Goal: Contribute content: Contribute content

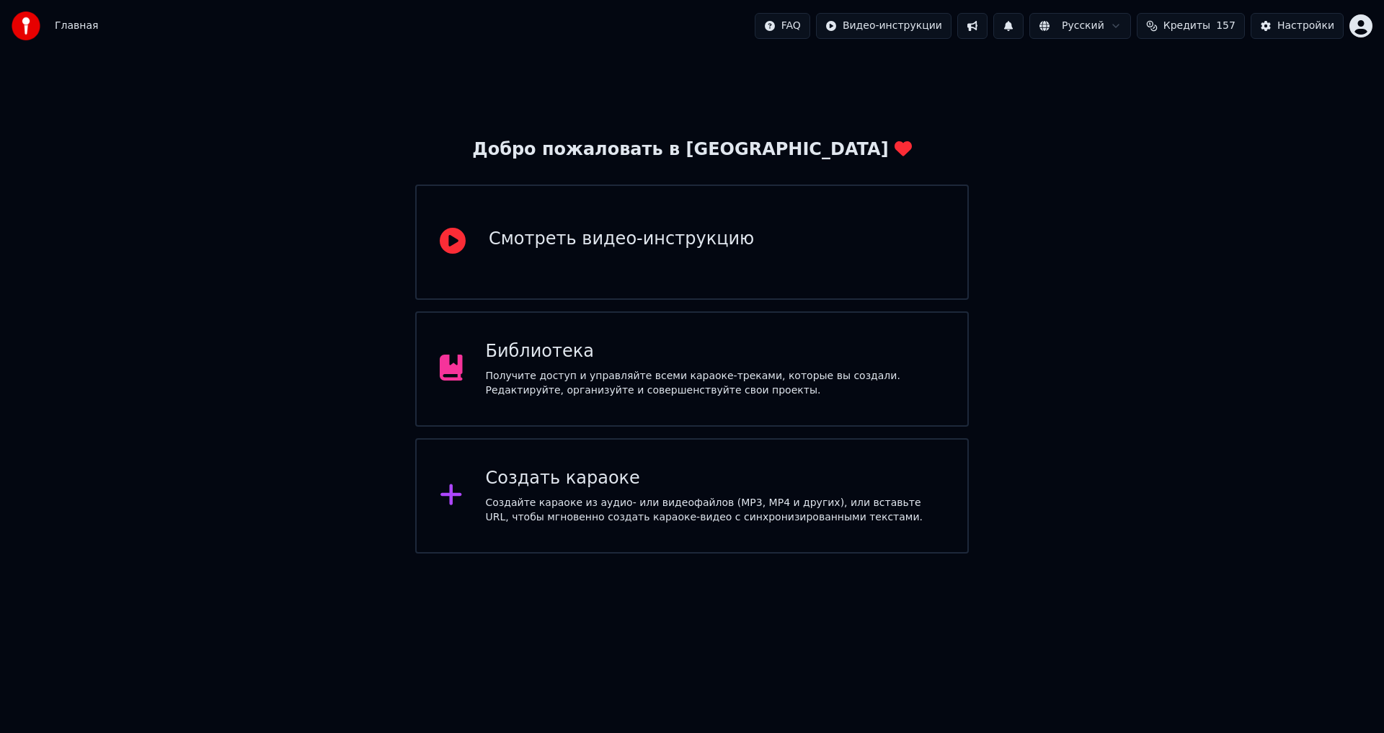
click at [627, 107] on div "Добро пожаловать в Youka Смотреть видео-инструкцию Библиотека Получите доступ и…" at bounding box center [692, 303] width 1384 height 502
click at [688, 333] on div "Библиотека Получите доступ и управляйте всеми караоке-треками, которые вы созда…" at bounding box center [692, 368] width 554 height 115
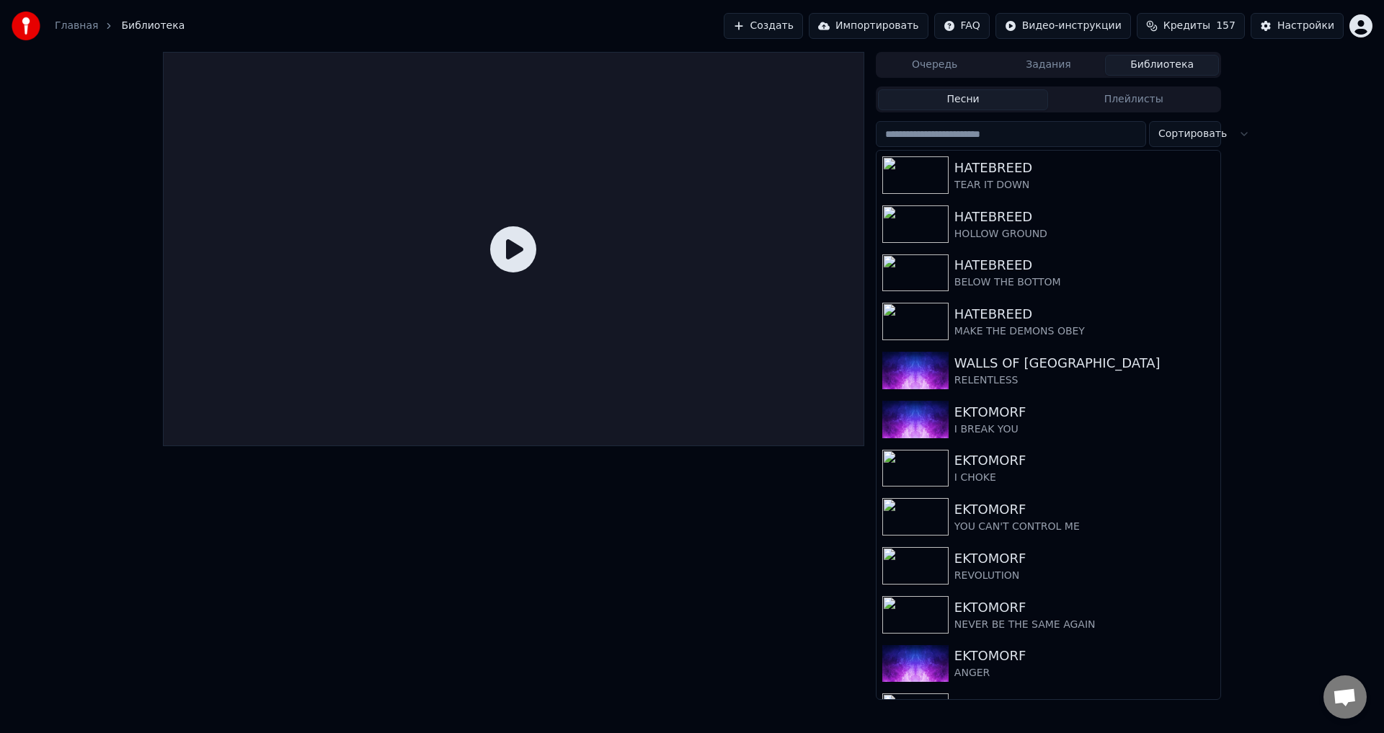
click at [1303, 216] on div "Очередь Задания Библиотека Песни Плейлисты Сортировать HATEBREED TEAR IT DOWN H…" at bounding box center [692, 376] width 1384 height 648
click at [803, 32] on button "Создать" at bounding box center [763, 26] width 79 height 26
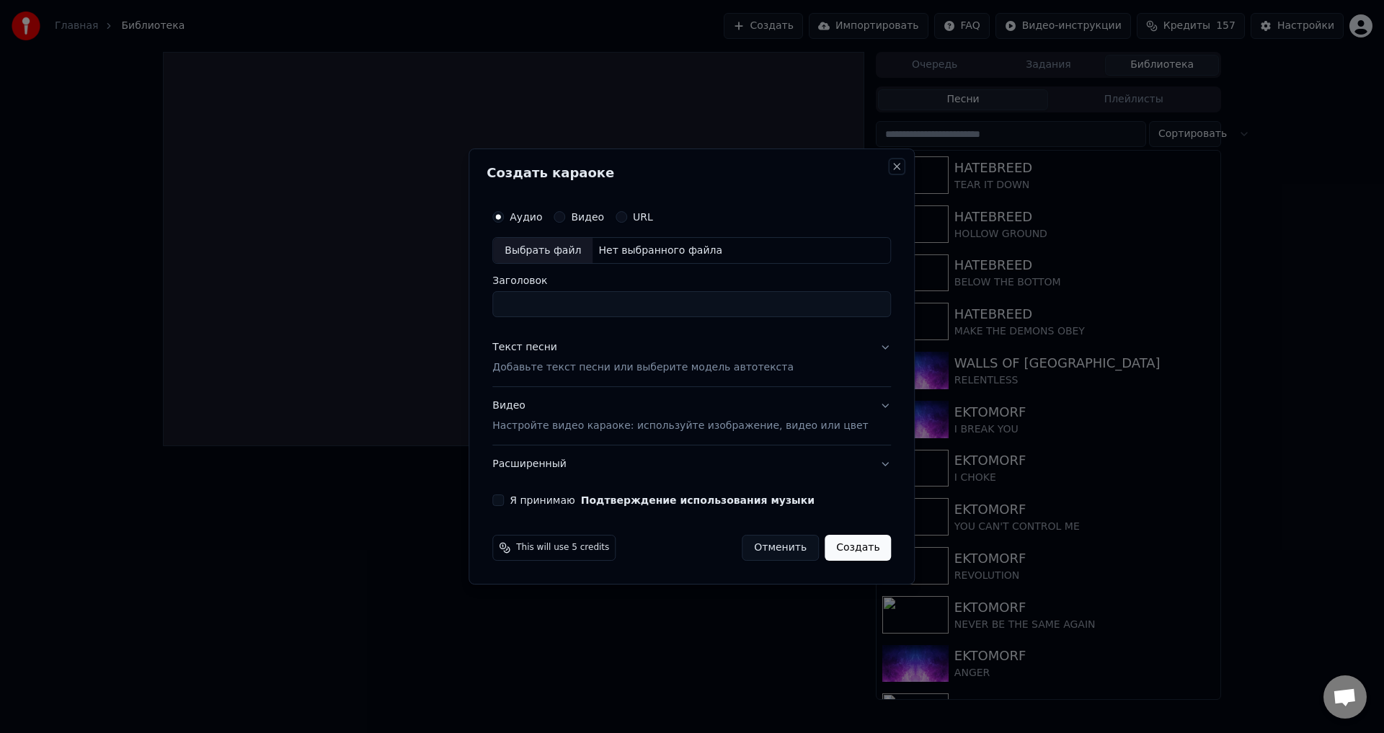
click at [892, 163] on button "Close" at bounding box center [898, 167] width 12 height 12
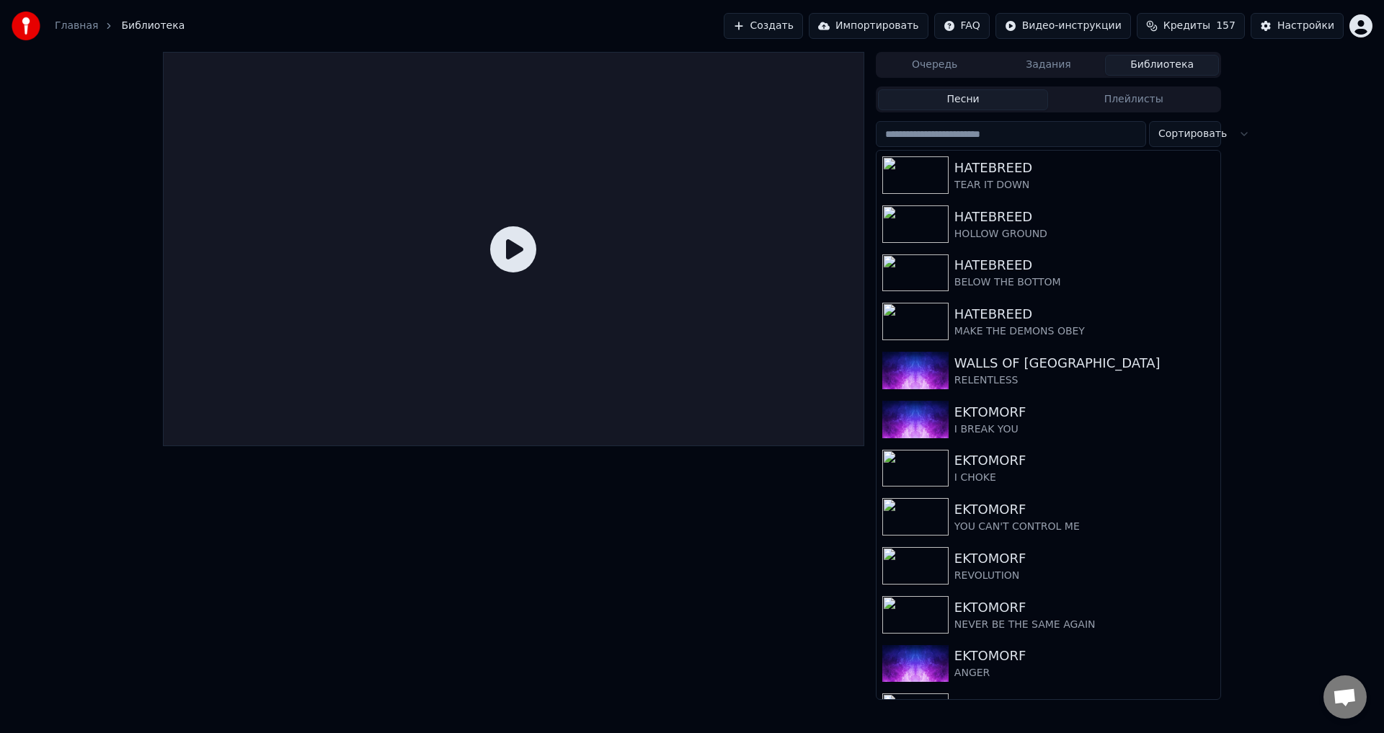
click at [1238, 162] on div "Очередь Задания Библиотека Песни Плейлисты Сортировать HATEBREED TEAR IT DOWN H…" at bounding box center [692, 376] width 1384 height 648
click at [779, 16] on button "Создать" at bounding box center [763, 26] width 79 height 26
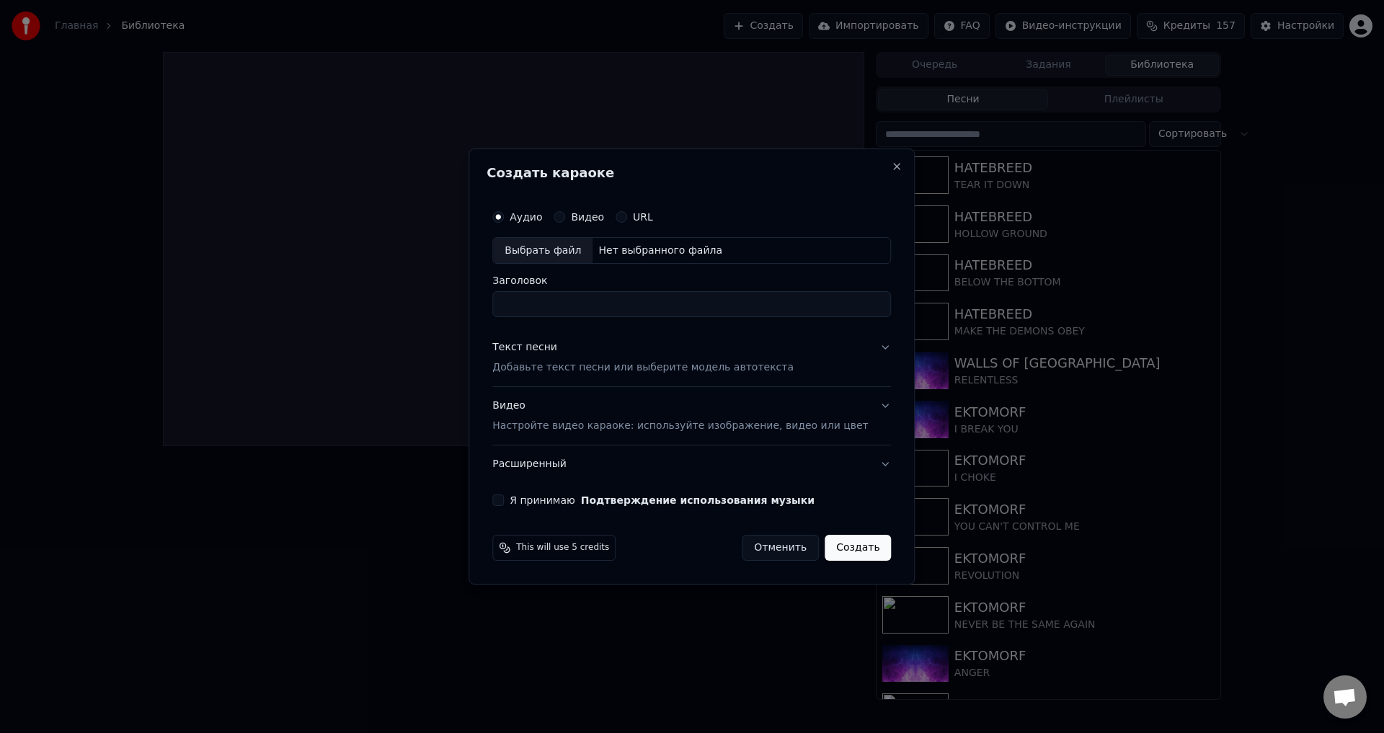
click at [561, 250] on div "Выбрать файл" at bounding box center [542, 251] width 99 height 26
type input "********"
click at [558, 370] on p "Добавьте текст песни или выберите модель автотекста" at bounding box center [642, 368] width 301 height 14
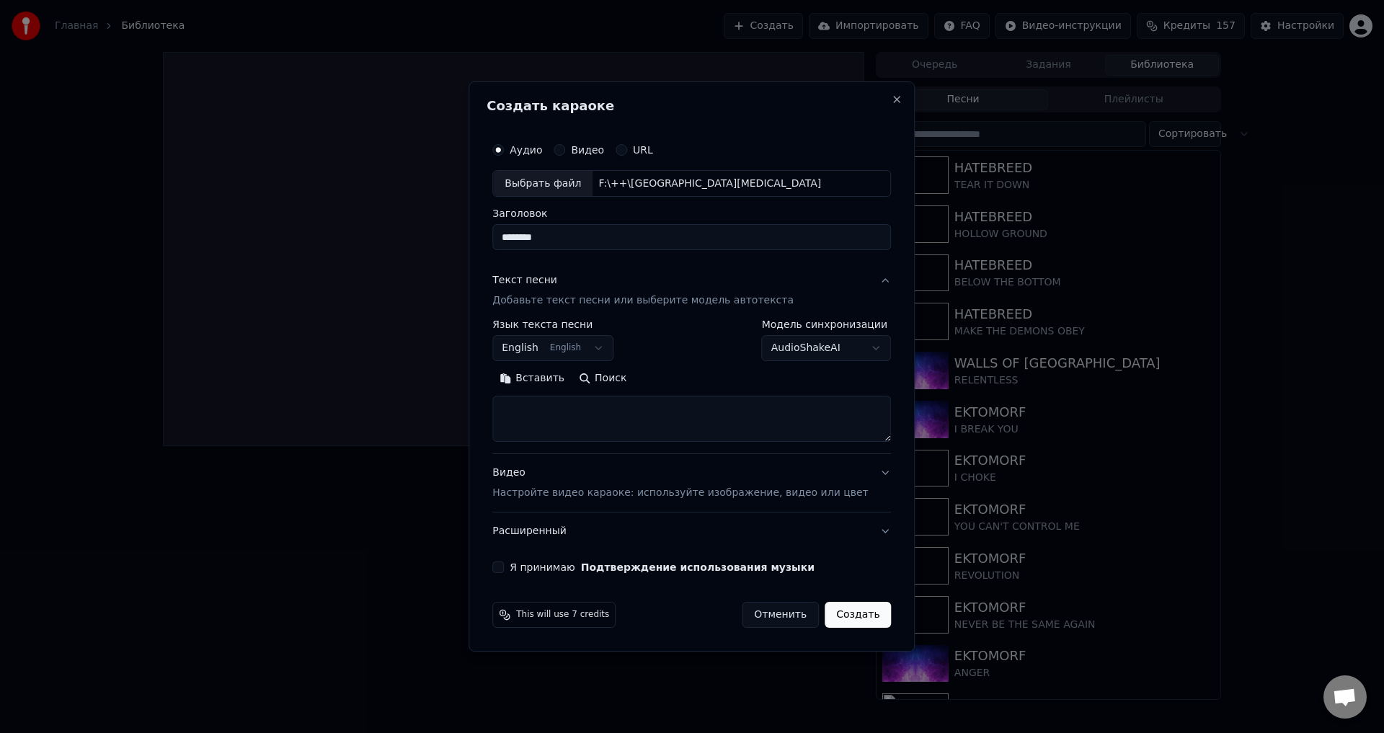
click at [543, 494] on p "Настройте видео караоке: используйте изображение, видео или цвет" at bounding box center [680, 493] width 376 height 14
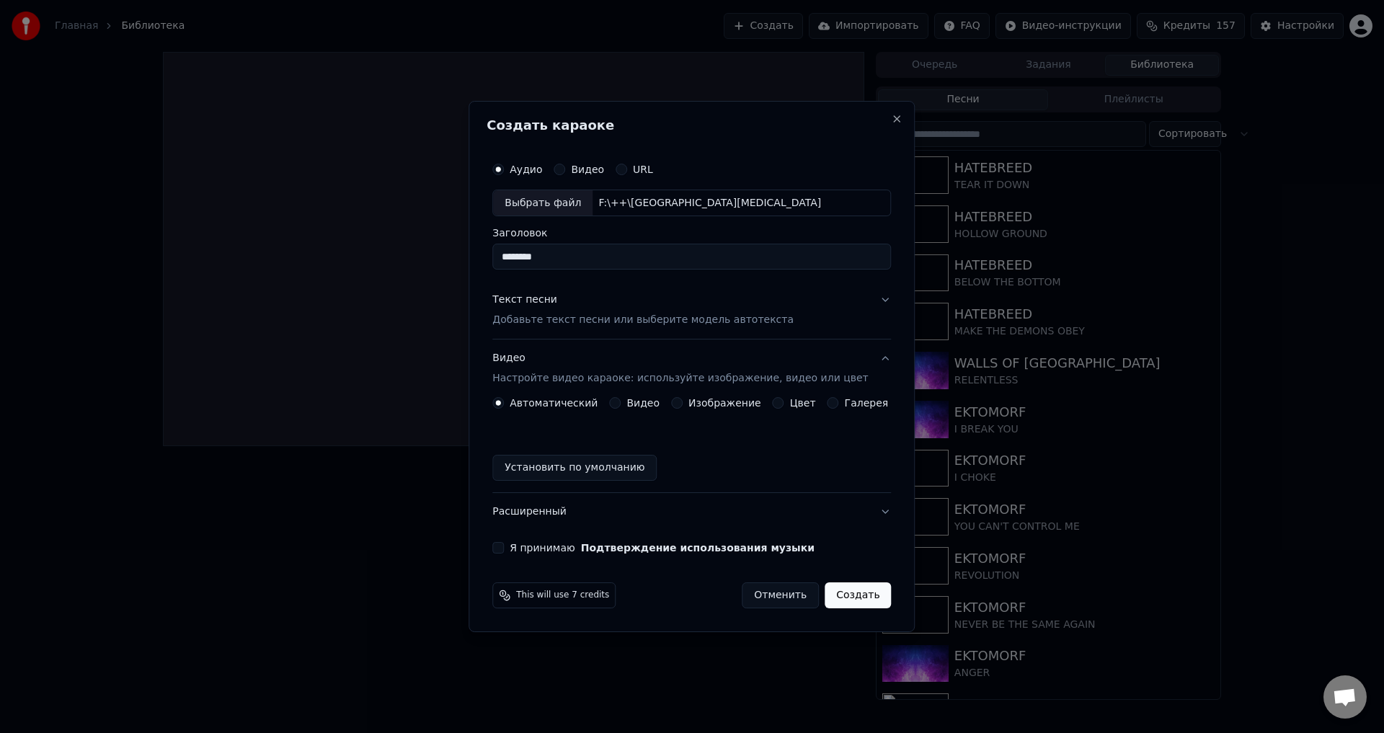
click at [677, 401] on button "Изображение" at bounding box center [677, 403] width 12 height 12
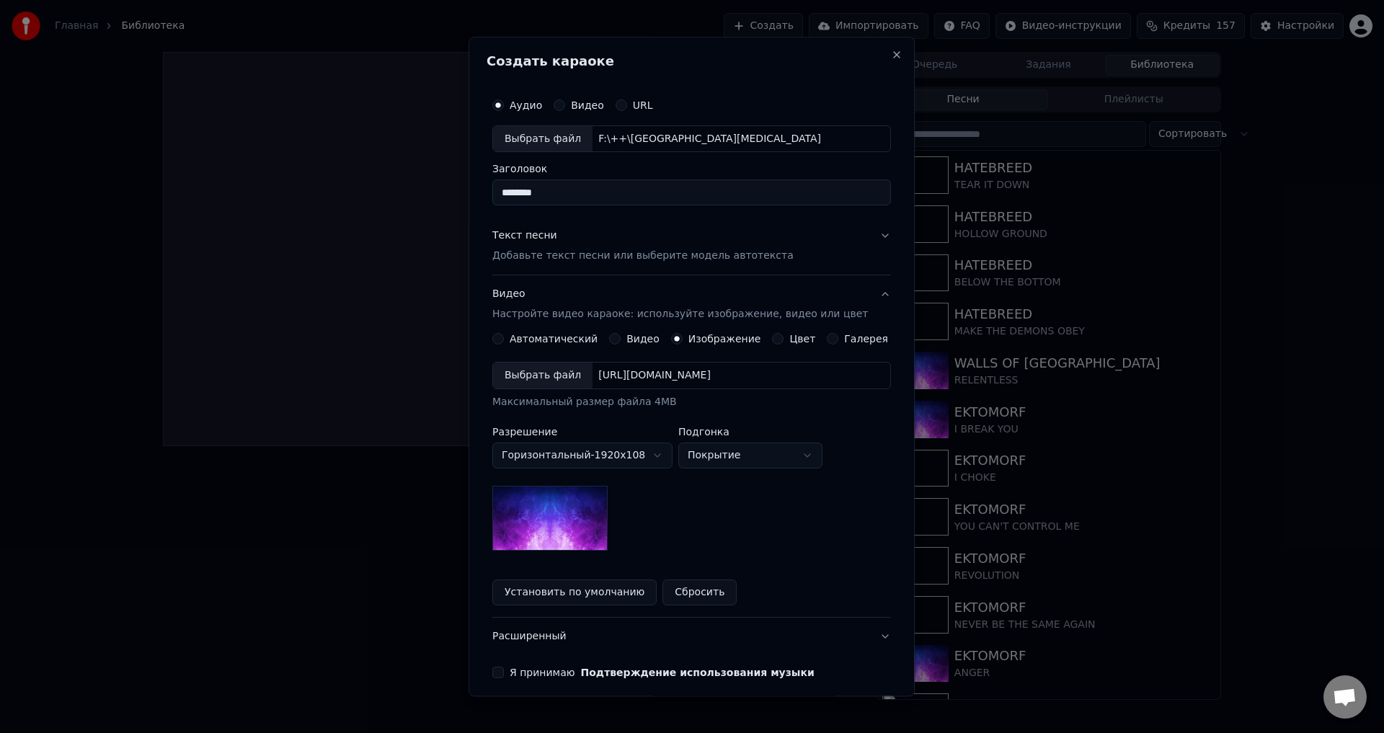
click at [541, 378] on div "Выбрать файл" at bounding box center [542, 376] width 99 height 26
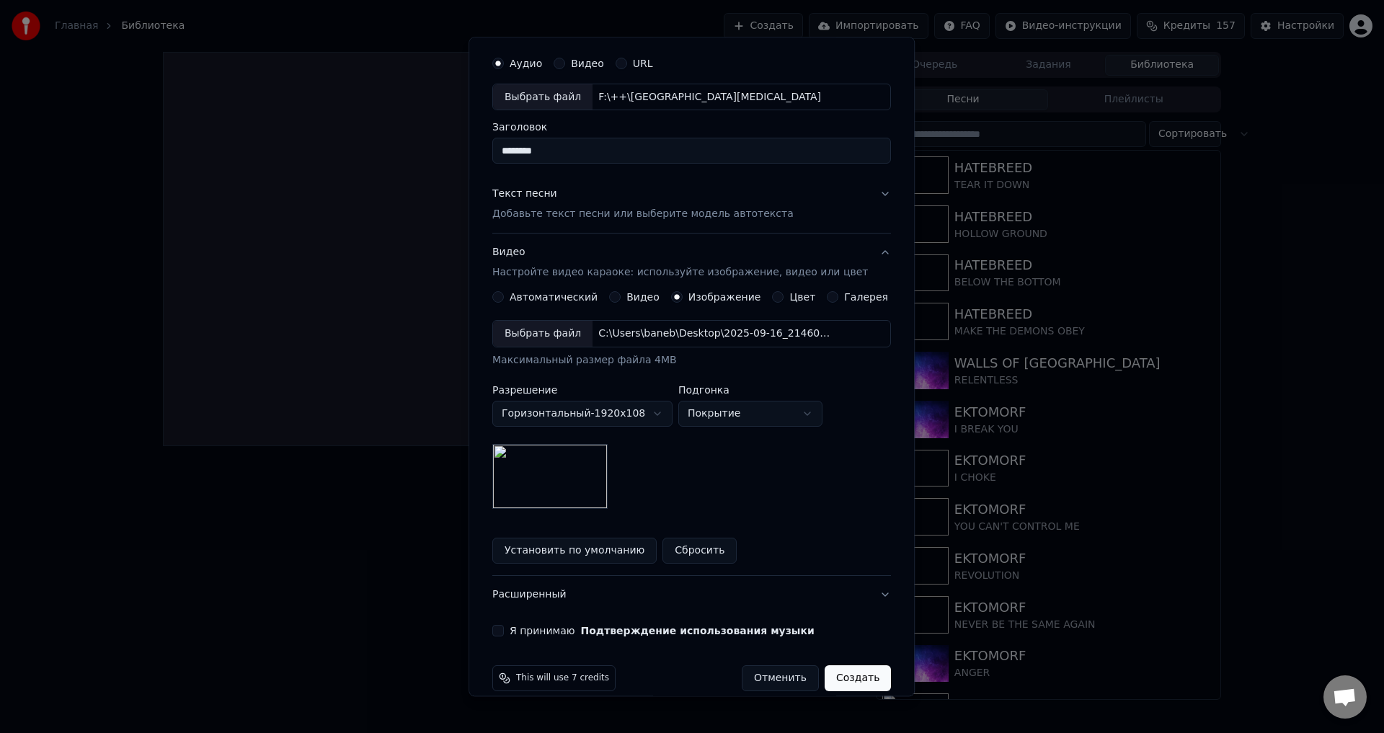
scroll to position [61, 0]
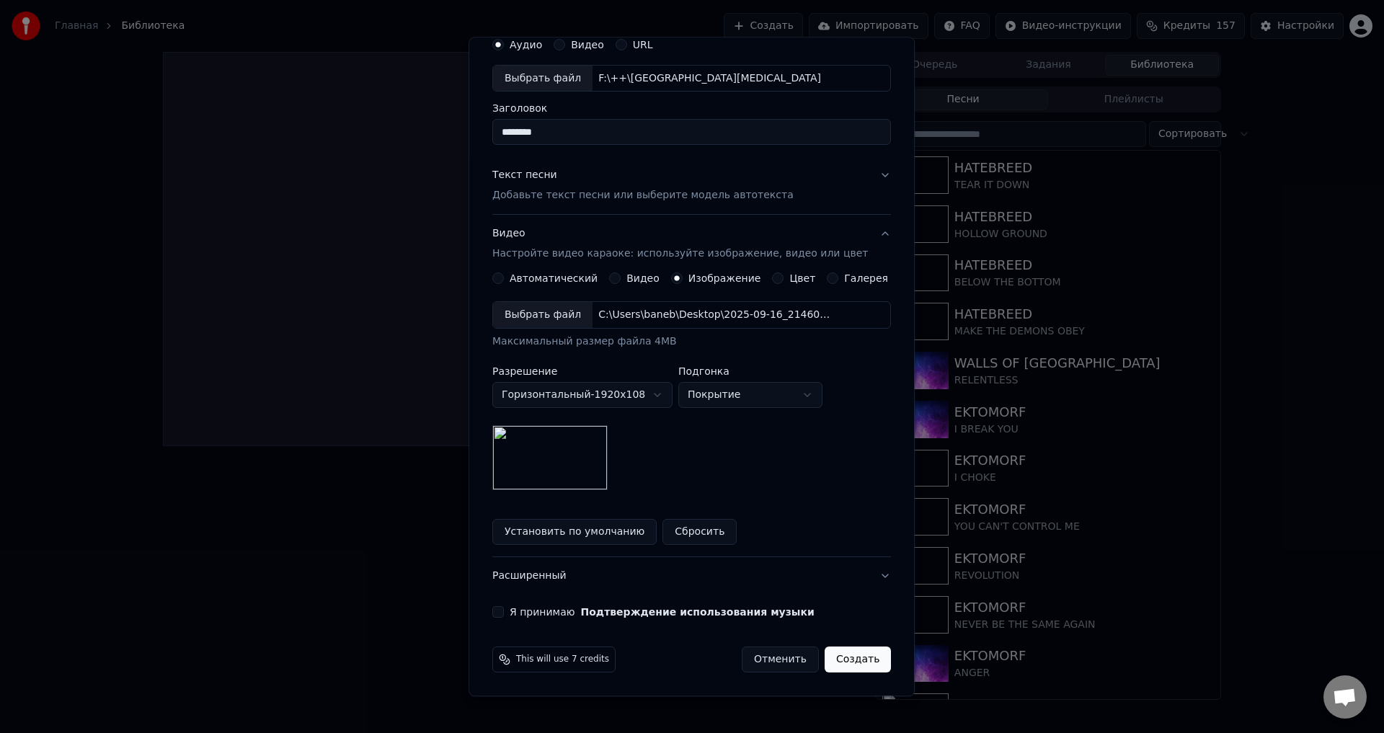
click at [646, 207] on button "Текст песни Добавьте текст песни или выберите модель автотекста" at bounding box center [691, 186] width 399 height 58
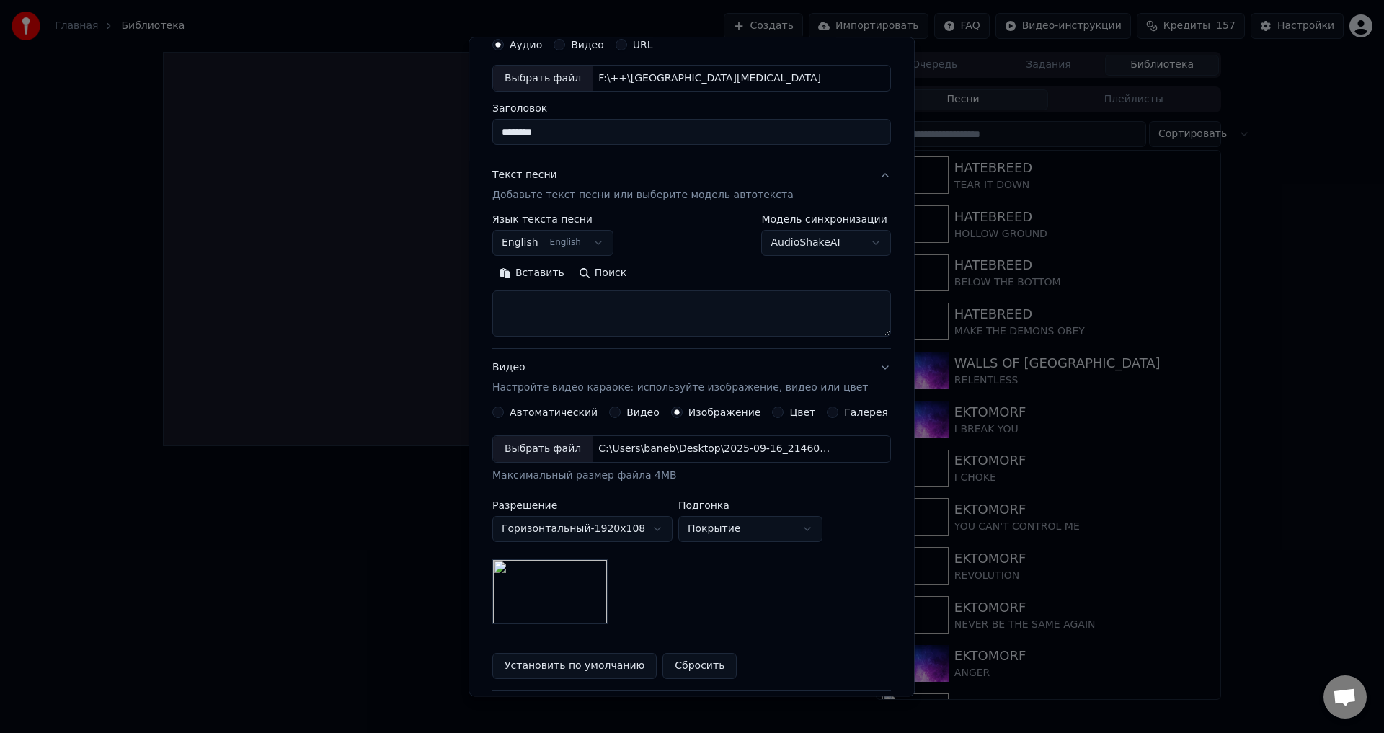
scroll to position [0, 0]
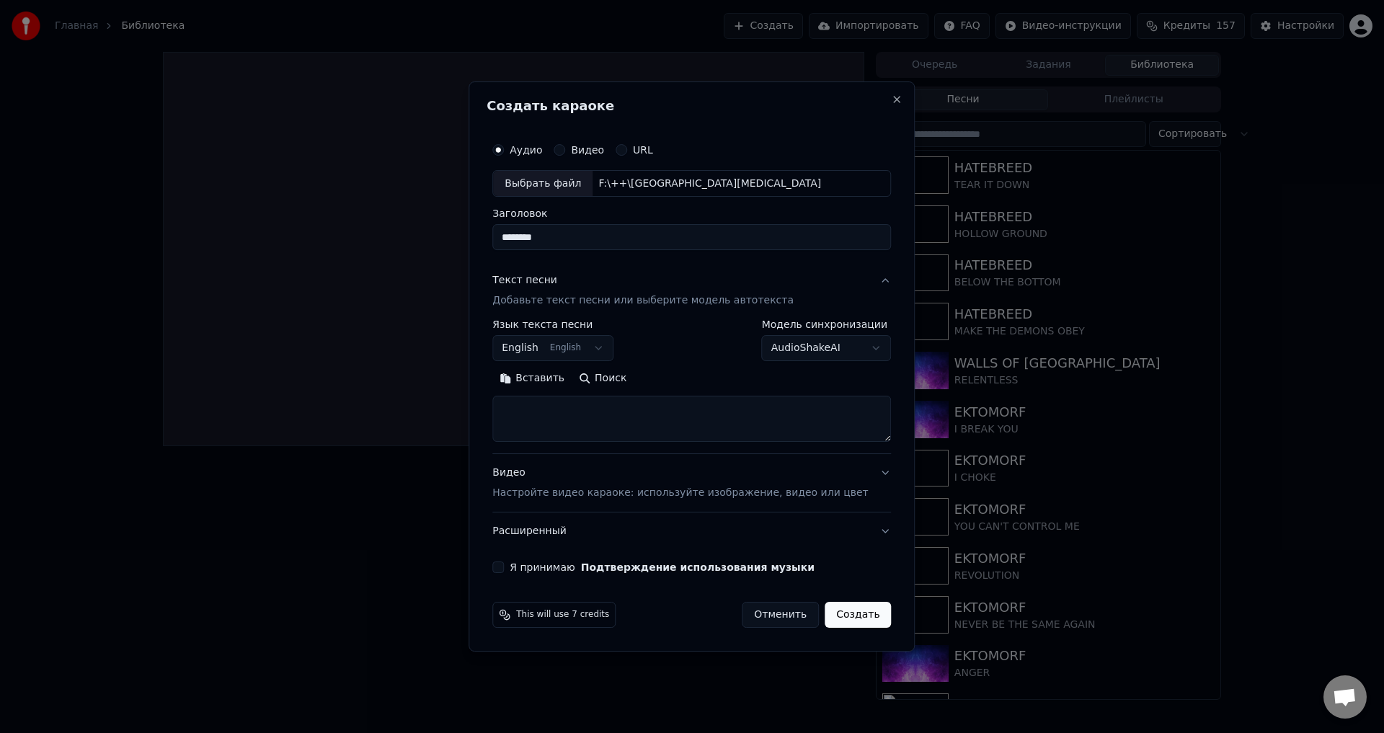
click at [600, 424] on textarea at bounding box center [691, 419] width 399 height 46
paste textarea "**********"
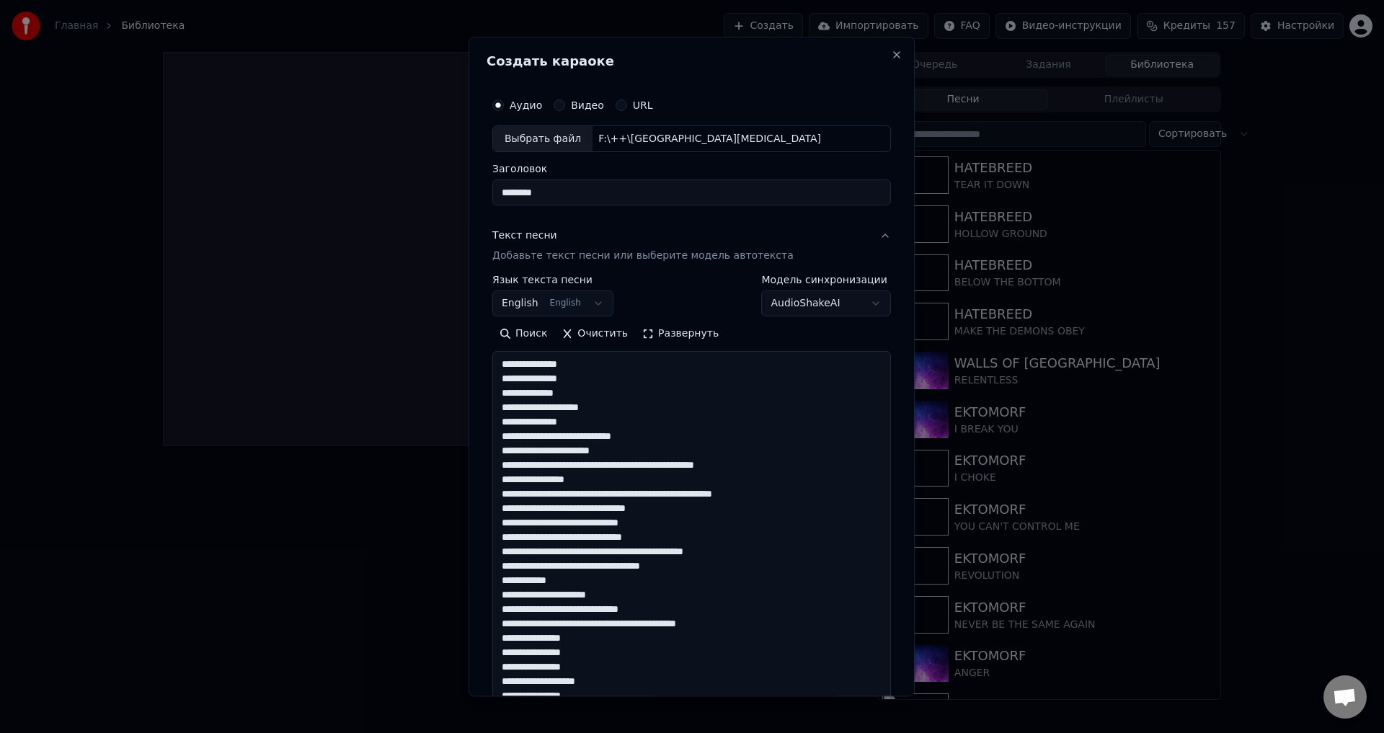
scroll to position [710, 0]
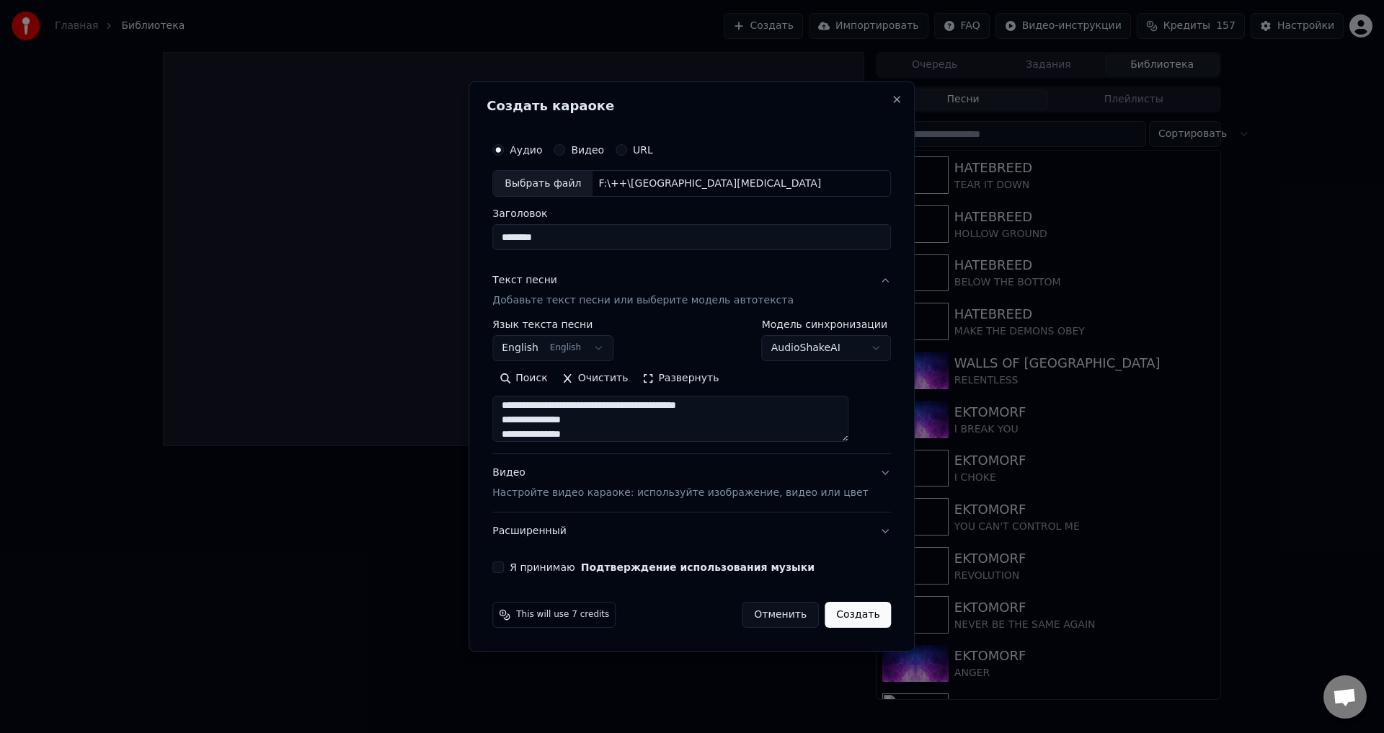
type textarea "**********"
click at [504, 568] on button "Я принимаю Подтверждение использования музыки" at bounding box center [498, 567] width 12 height 12
click at [791, 359] on body "**********" at bounding box center [692, 366] width 1384 height 733
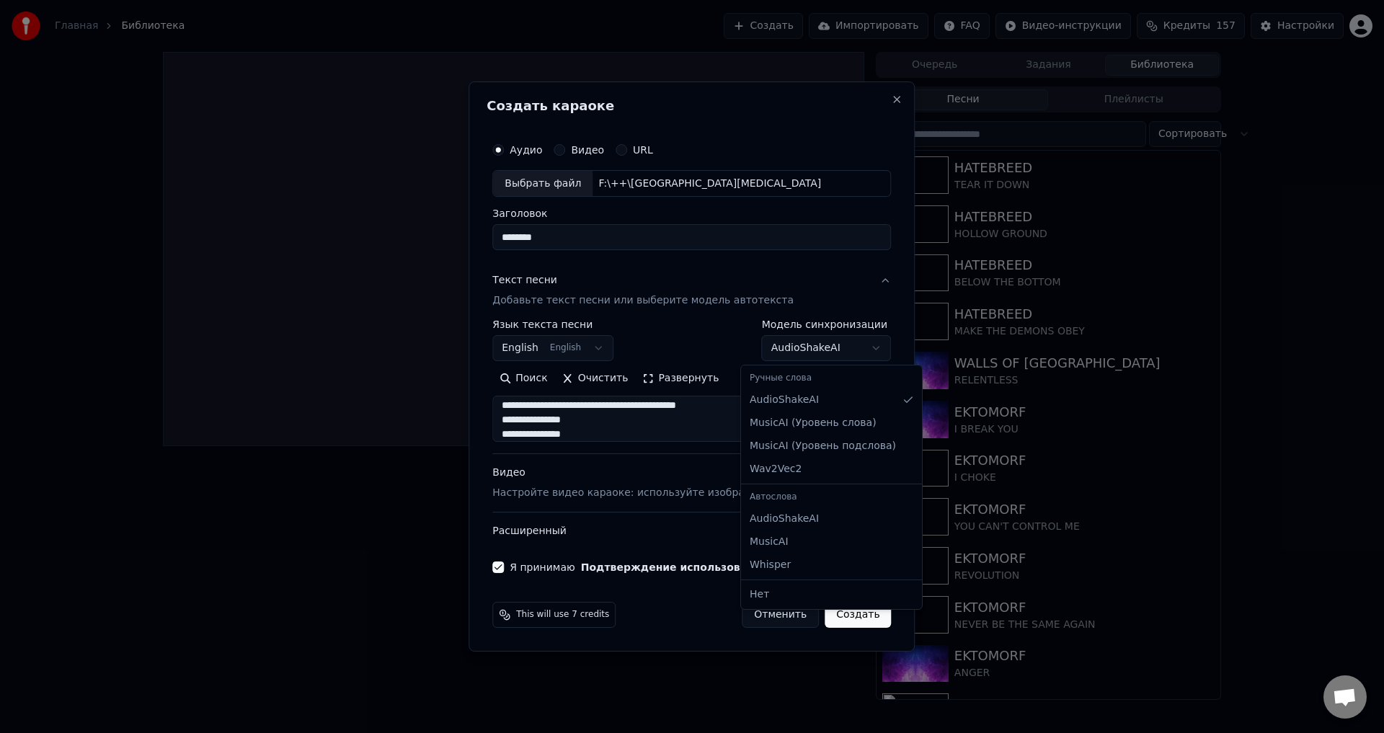
click at [791, 359] on body "**********" at bounding box center [692, 366] width 1384 height 733
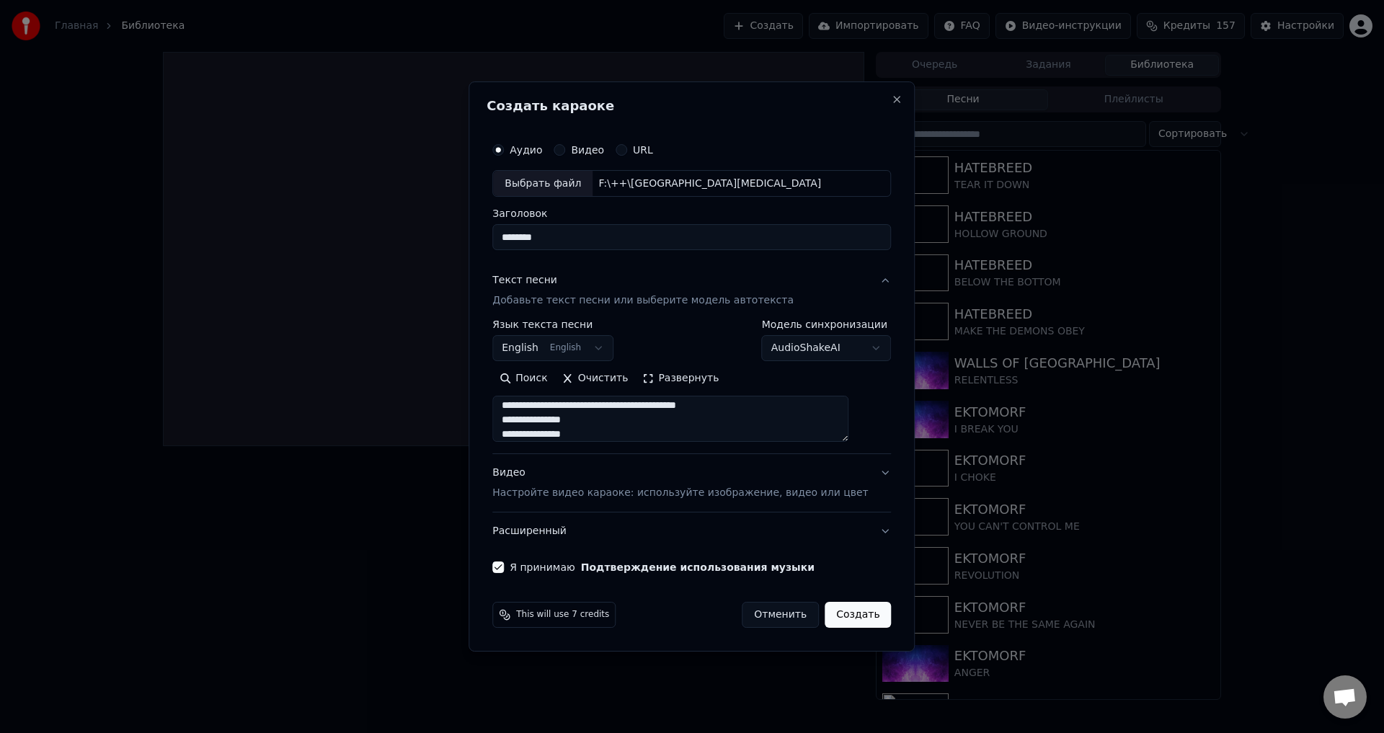
click at [863, 530] on button "Расширенный" at bounding box center [691, 530] width 399 height 37
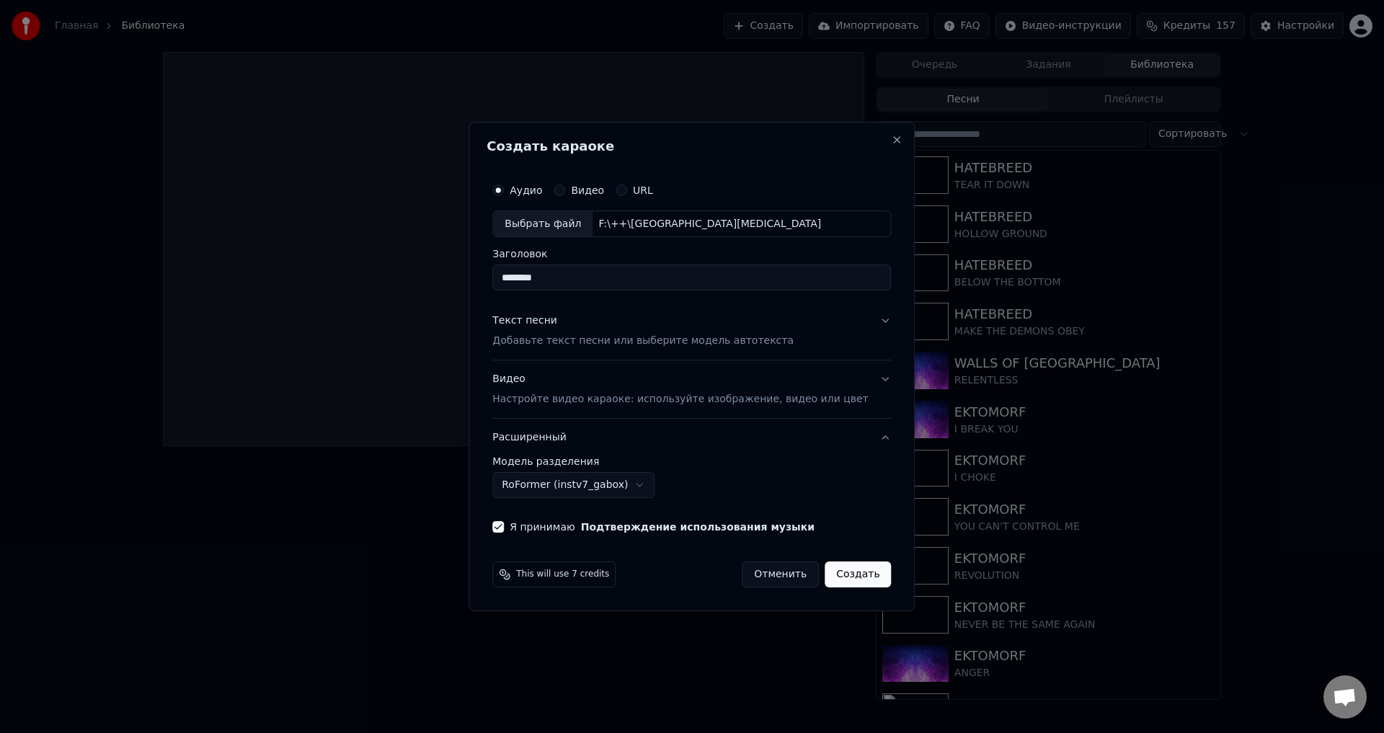
click at [630, 489] on body "Главная Библиотека Создать Импортировать FAQ Видео-инструкции Кредиты 157 Настр…" at bounding box center [692, 366] width 1384 height 733
click at [845, 584] on button "Создать" at bounding box center [858, 574] width 66 height 26
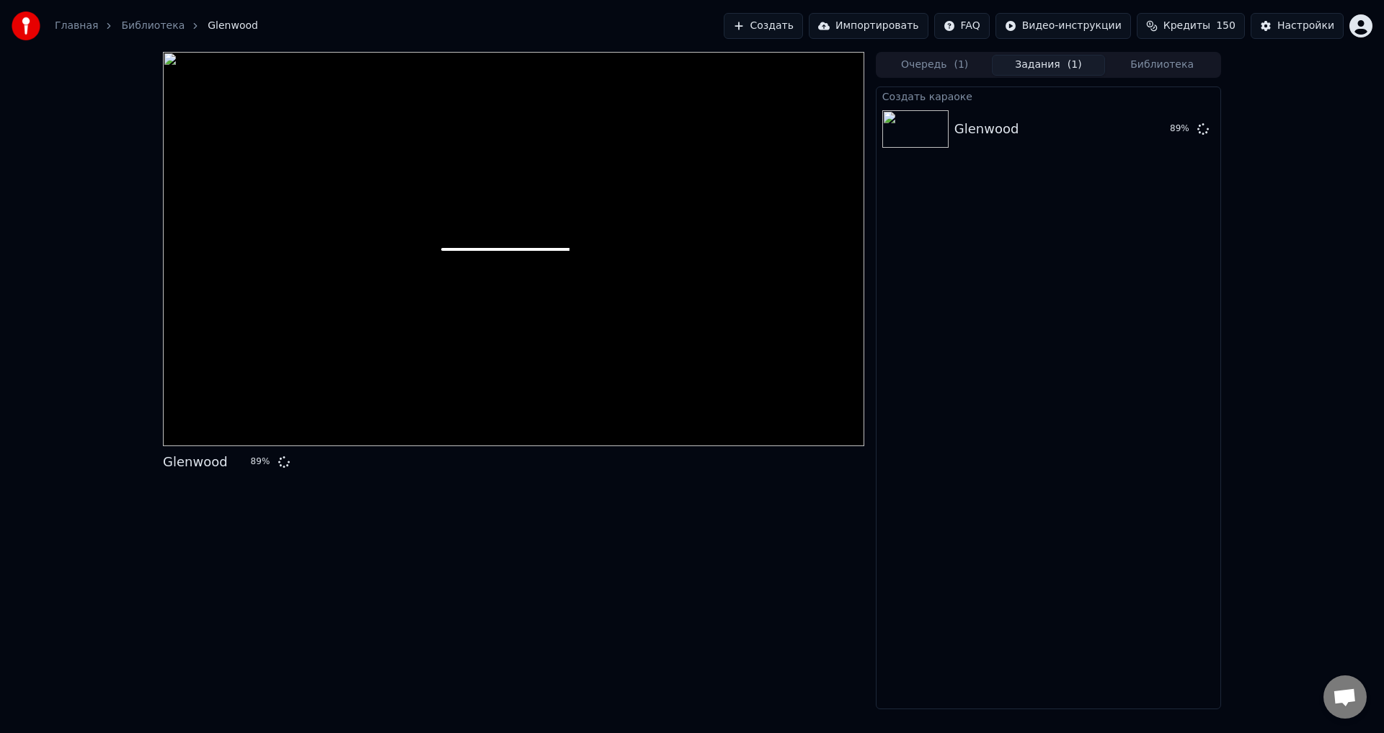
click at [492, 459] on div "Glenwood 89 %" at bounding box center [513, 462] width 701 height 20
click at [568, 499] on div "Glenwood 99 %" at bounding box center [513, 380] width 701 height 657
click at [1202, 69] on button "Библиотека" at bounding box center [1162, 65] width 114 height 21
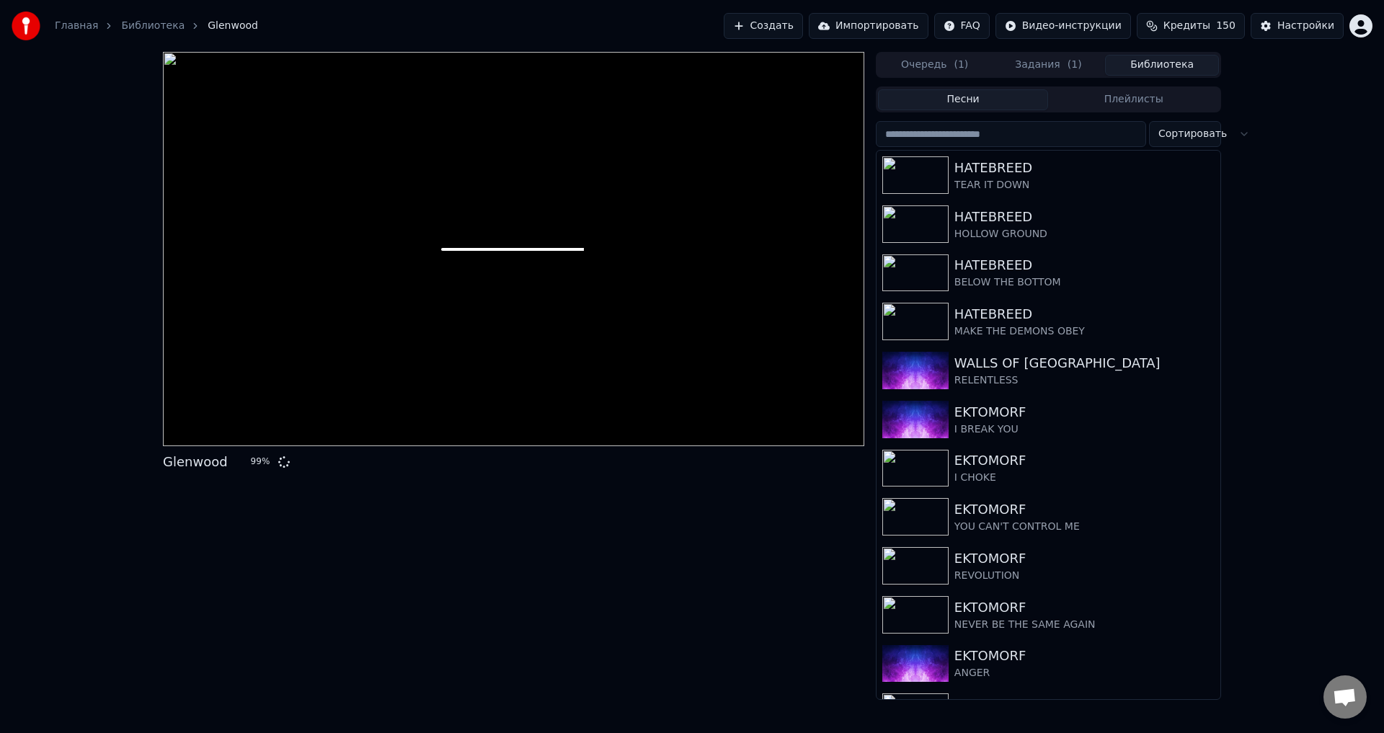
click at [1054, 66] on button "Задания ( 1 )" at bounding box center [1049, 65] width 114 height 21
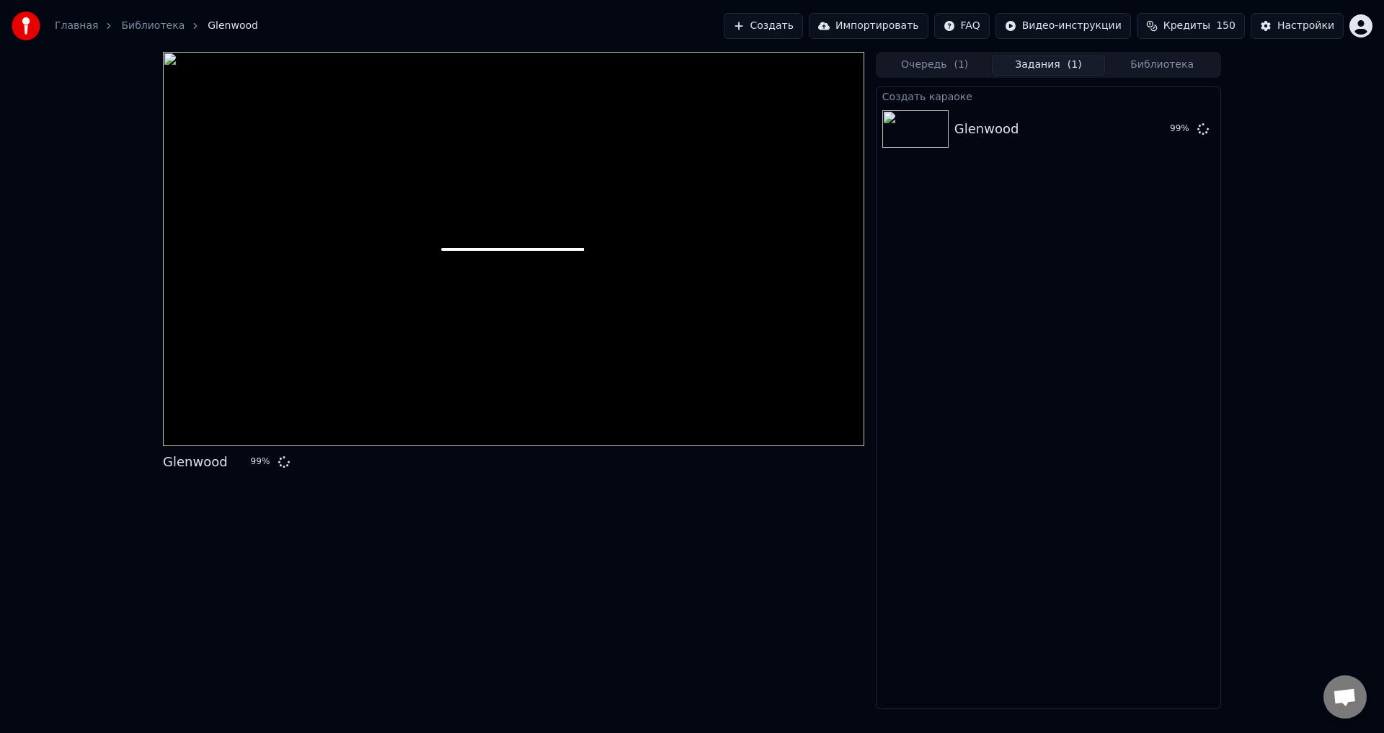
click at [441, 561] on div "Glenwood 99 %" at bounding box center [513, 380] width 701 height 657
click at [569, 355] on div at bounding box center [513, 249] width 701 height 394
click at [569, 326] on div at bounding box center [513, 249] width 701 height 394
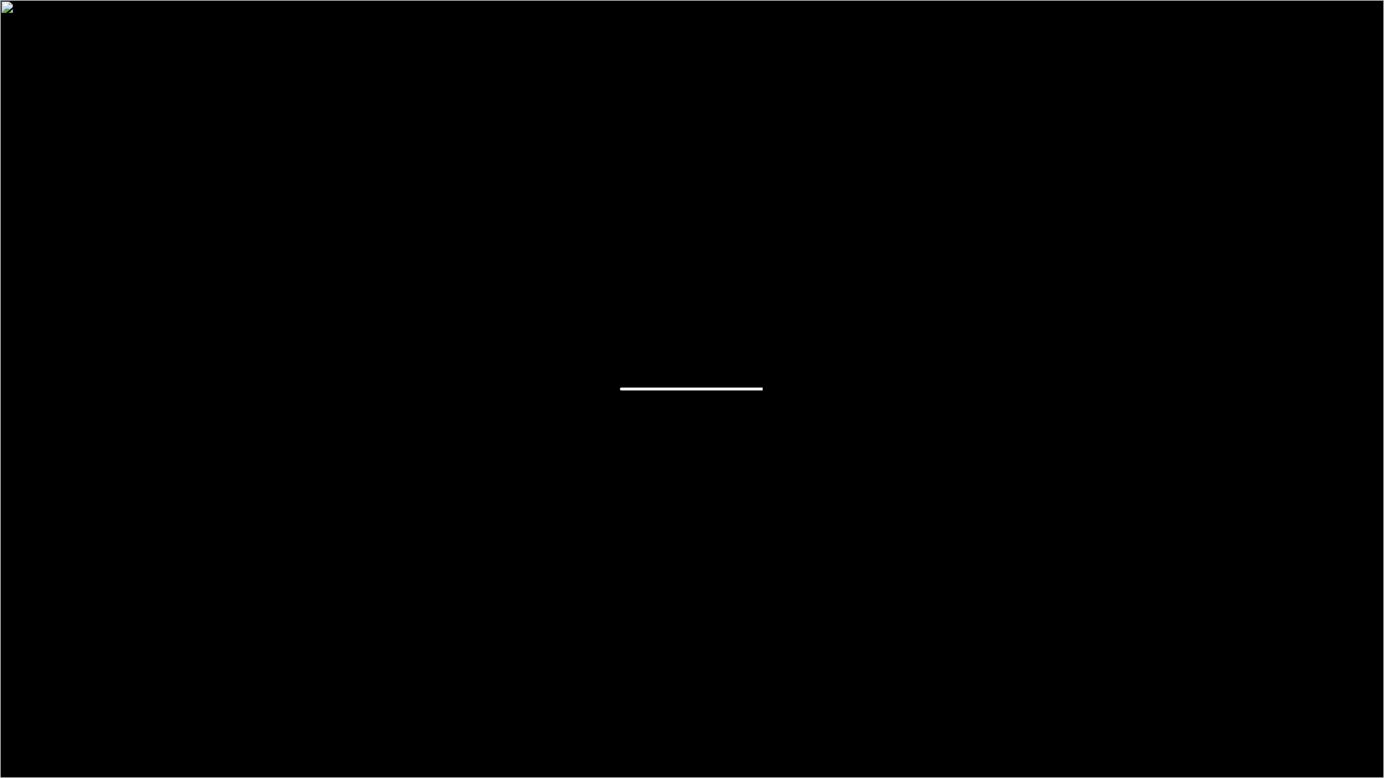
click at [596, 399] on div at bounding box center [692, 389] width 1384 height 778
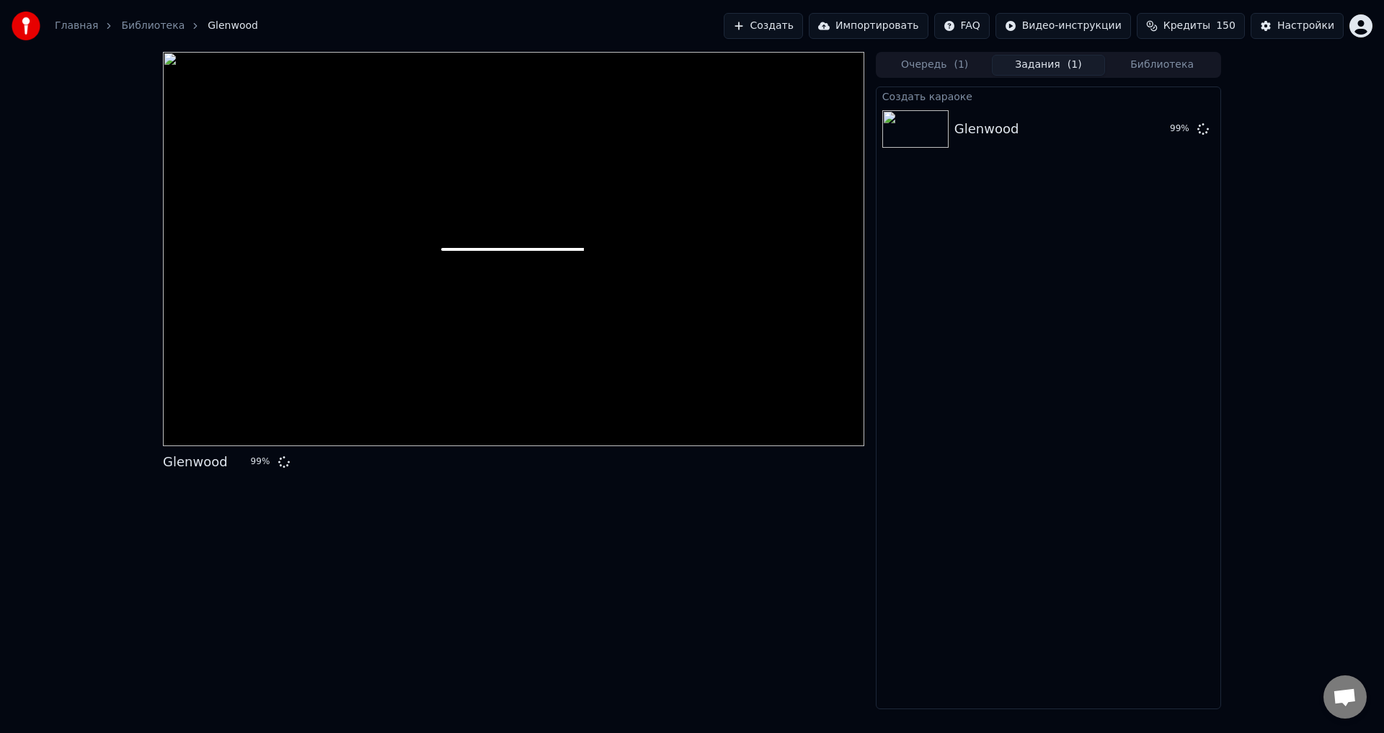
click at [596, 382] on div at bounding box center [513, 249] width 701 height 394
click at [535, 482] on div "Glenwood 99 %" at bounding box center [513, 380] width 701 height 657
click at [1276, 327] on div "Glenwood 99 % Очередь ( 1 ) Задания ( 1 ) Библиотека Создать караоке Glenwood 9…" at bounding box center [692, 380] width 1384 height 657
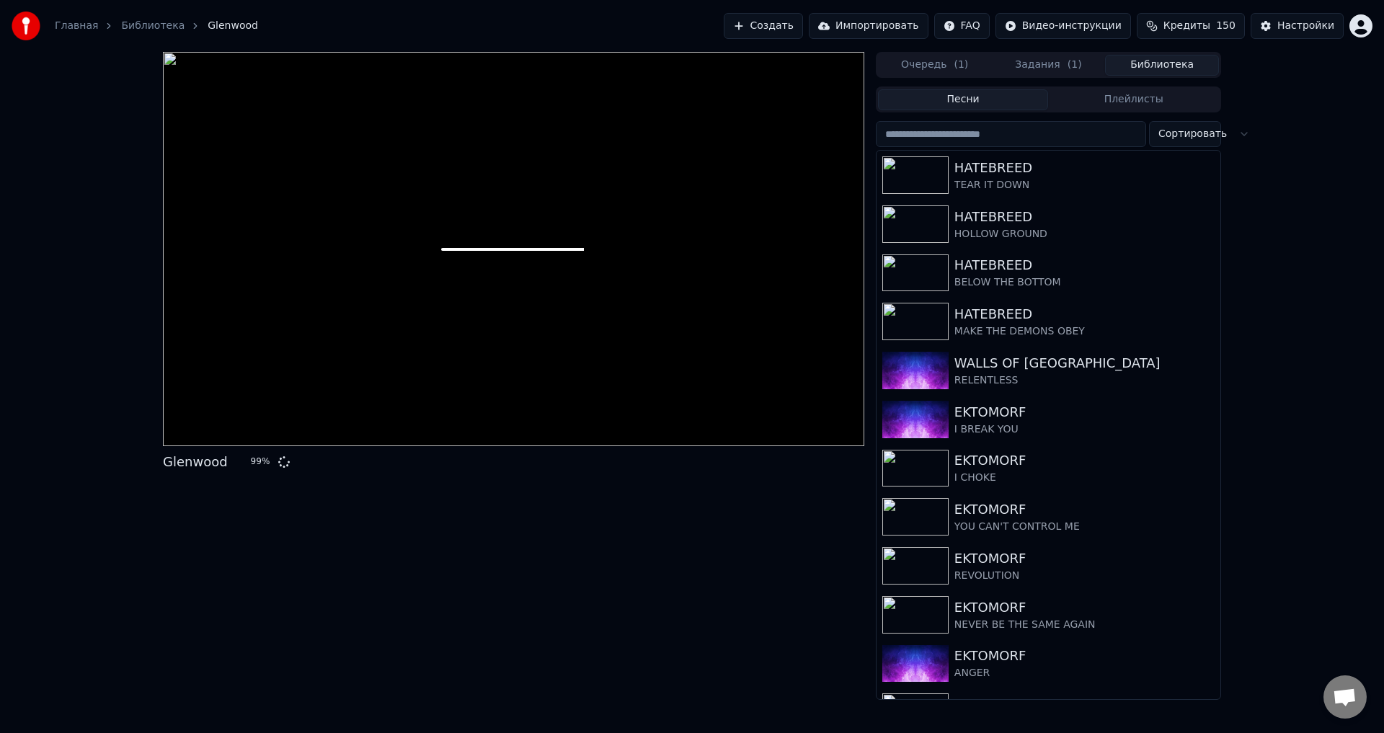
click at [1148, 63] on button "Библиотека" at bounding box center [1162, 65] width 114 height 21
click at [946, 58] on button "Очередь ( 1 )" at bounding box center [935, 65] width 114 height 21
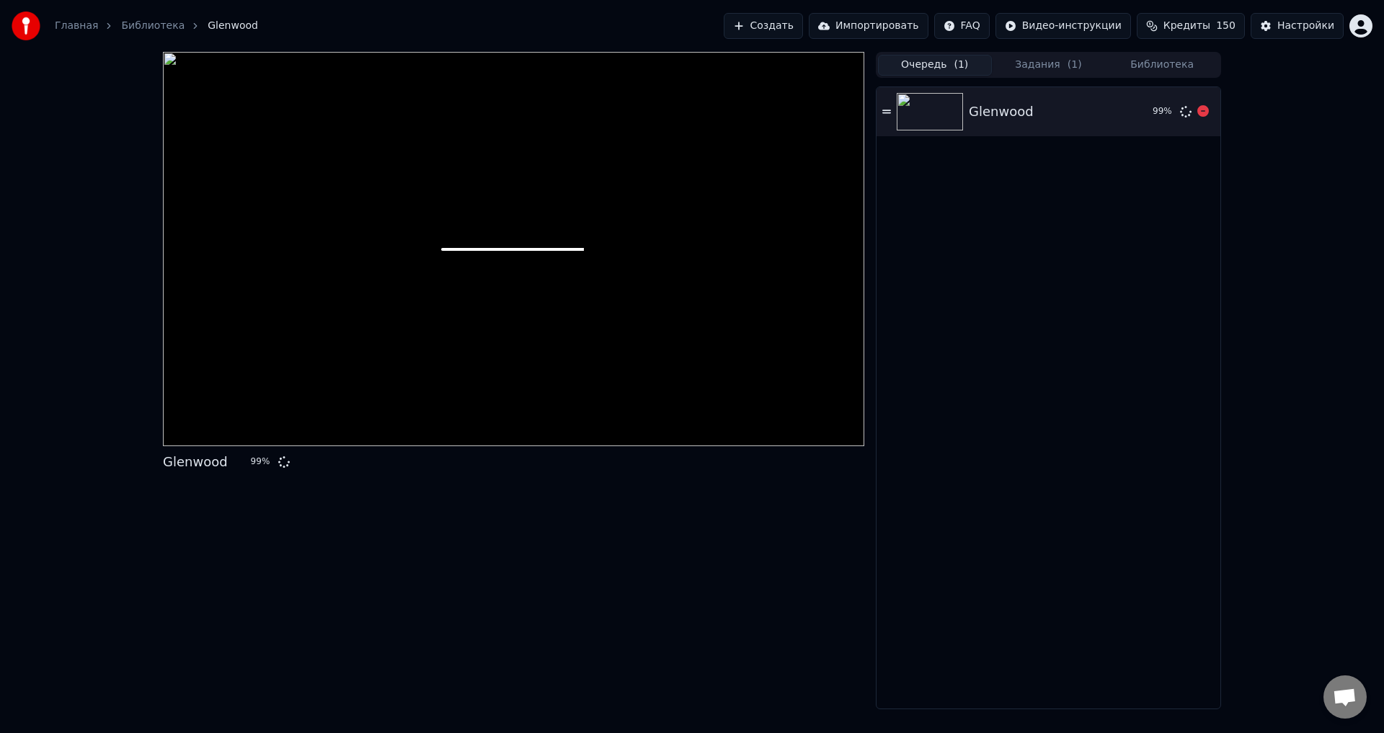
click at [1089, 102] on div "Glenwood" at bounding box center [1055, 112] width 172 height 20
click at [888, 113] on icon at bounding box center [886, 112] width 9 height 4
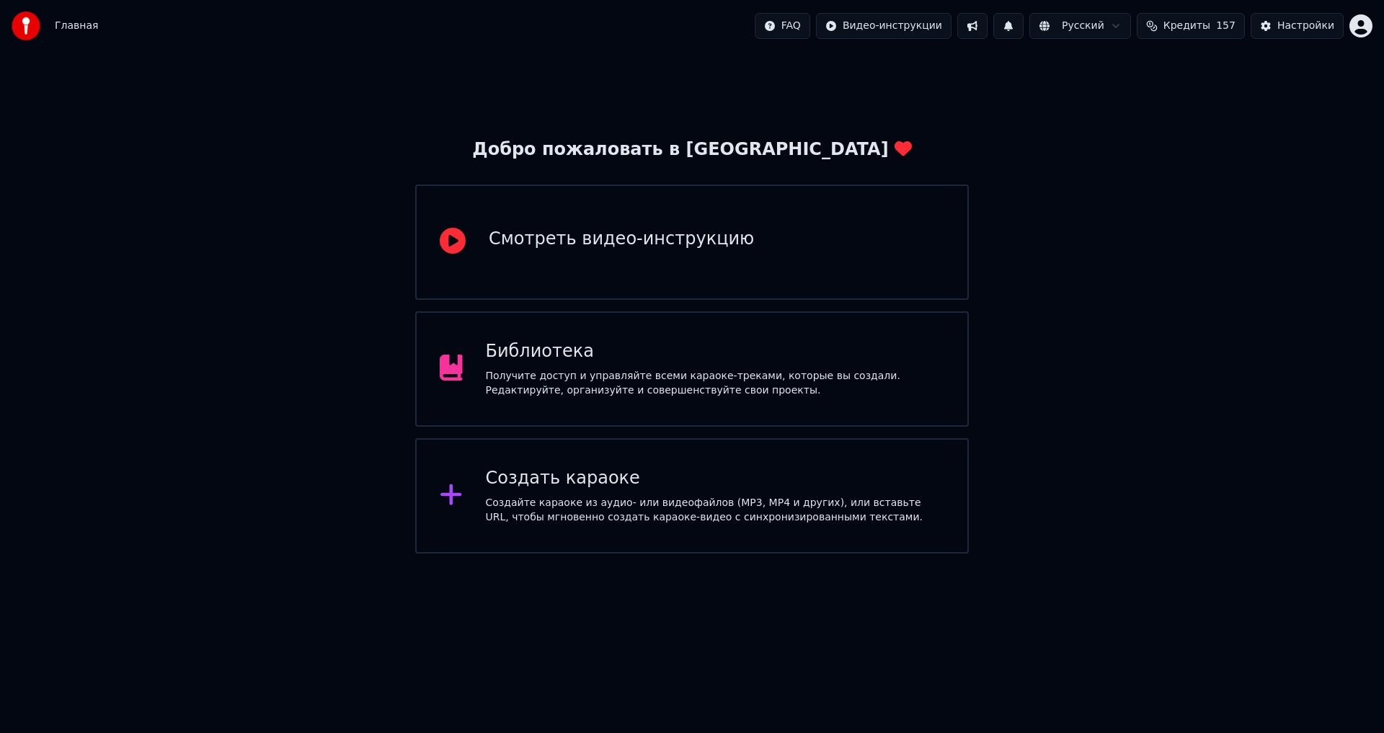
click at [855, 355] on div "Библиотека" at bounding box center [715, 351] width 459 height 23
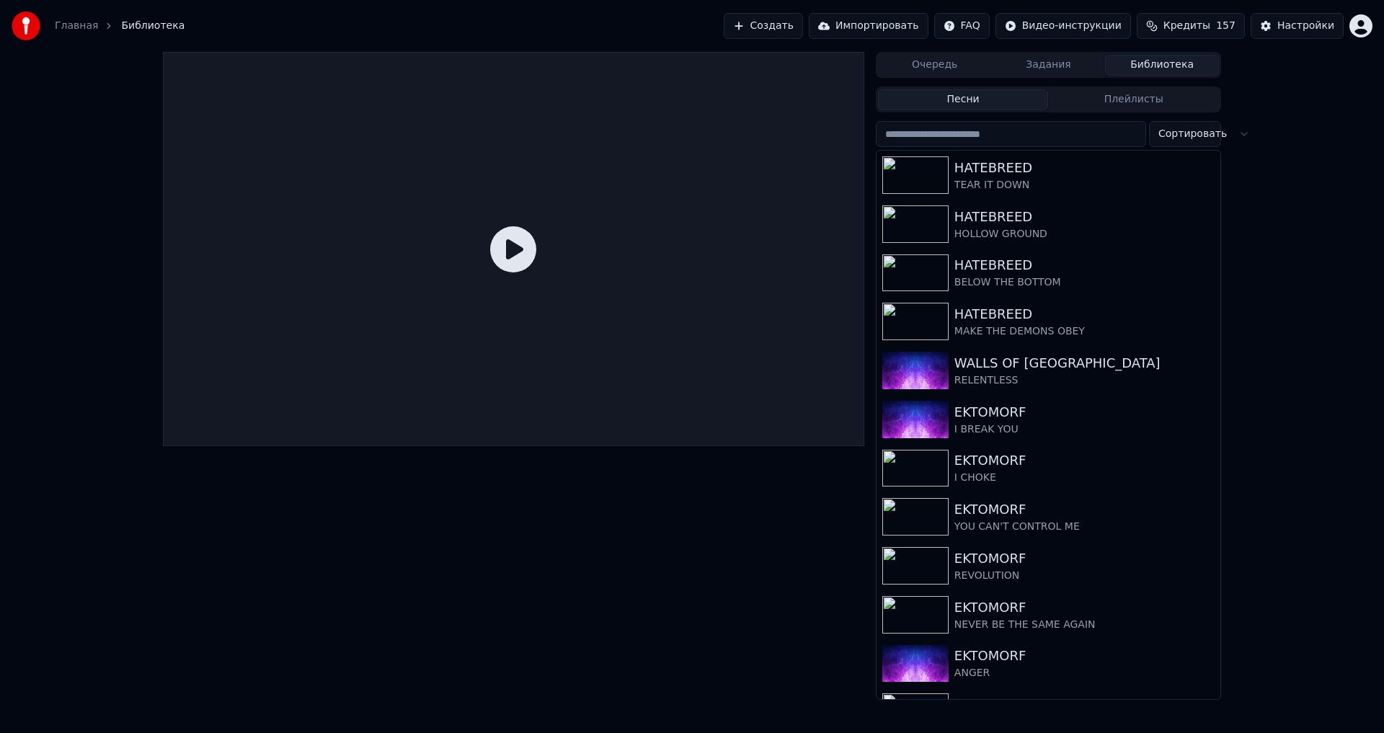
drag, startPoint x: 1040, startPoint y: 61, endPoint x: 1089, endPoint y: 64, distance: 49.1
click at [1041, 61] on button "Задания" at bounding box center [1049, 65] width 114 height 21
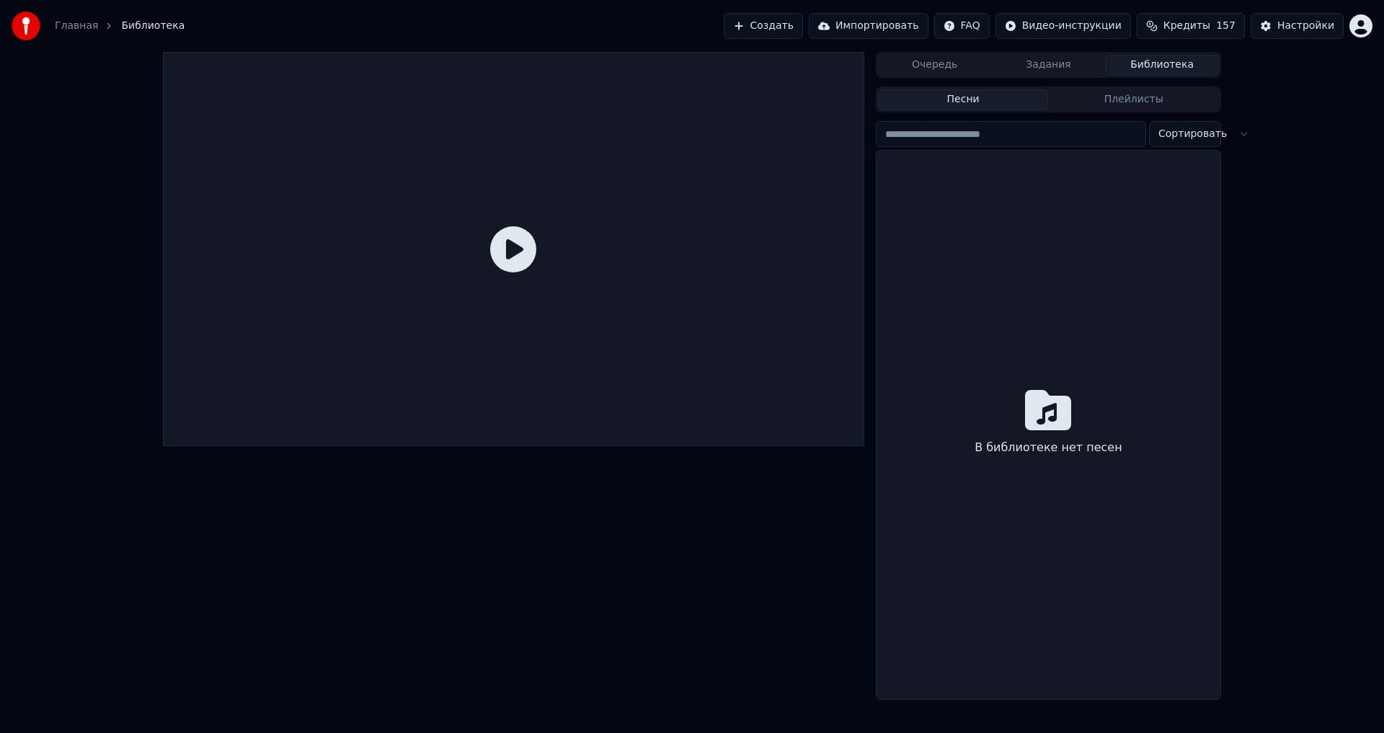
click at [1132, 65] on button "Библиотека" at bounding box center [1162, 65] width 114 height 21
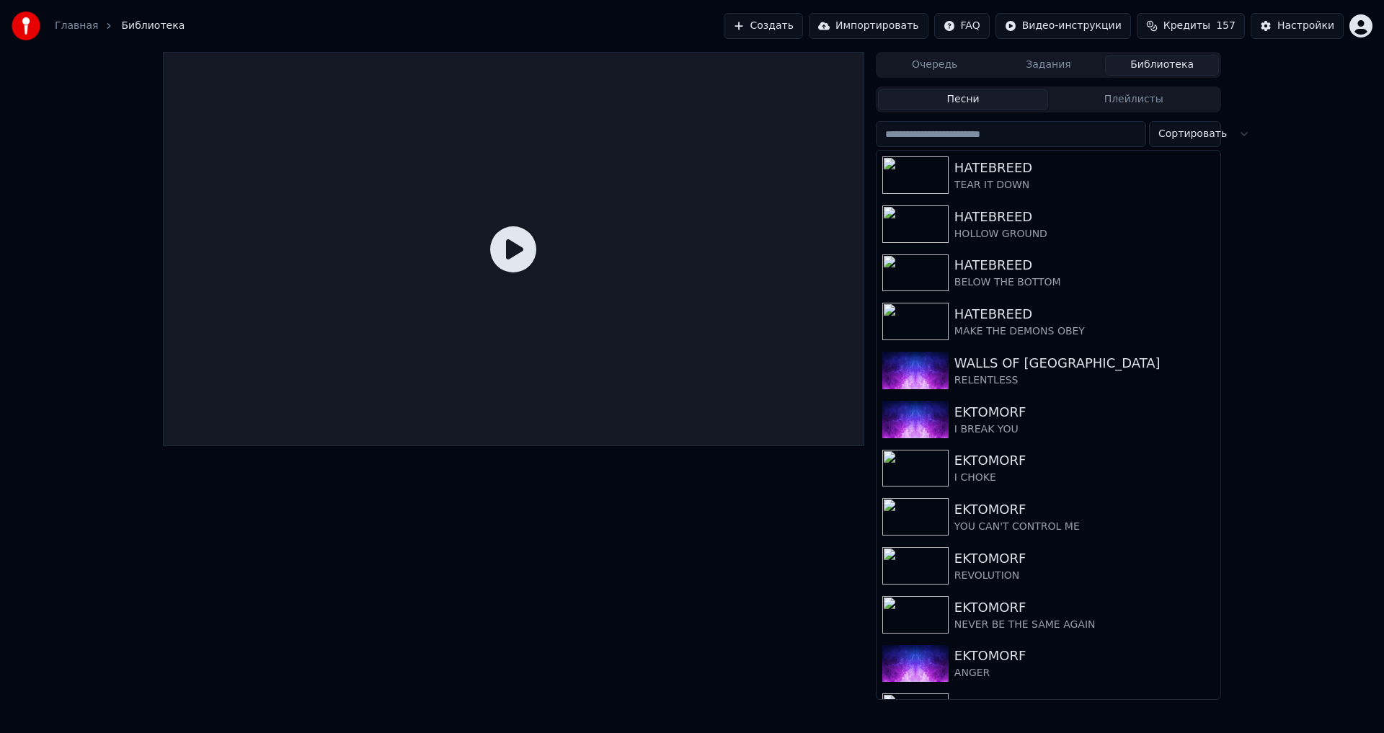
click at [786, 25] on button "Создать" at bounding box center [763, 26] width 79 height 26
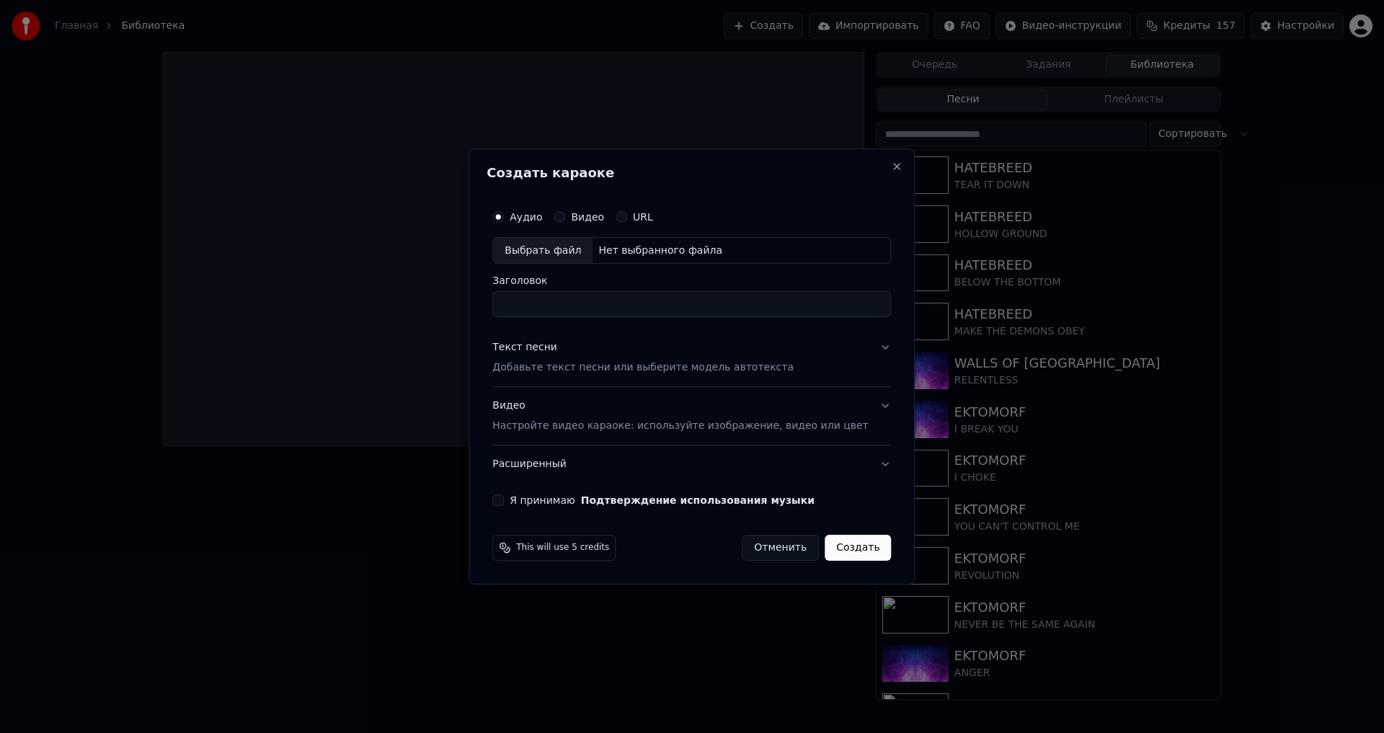
click at [564, 257] on div "Выбрать файл" at bounding box center [542, 251] width 99 height 26
type input "********"
click at [569, 426] on p "Настройте видео караоке: используйте изображение, видео или цвет" at bounding box center [680, 426] width 376 height 14
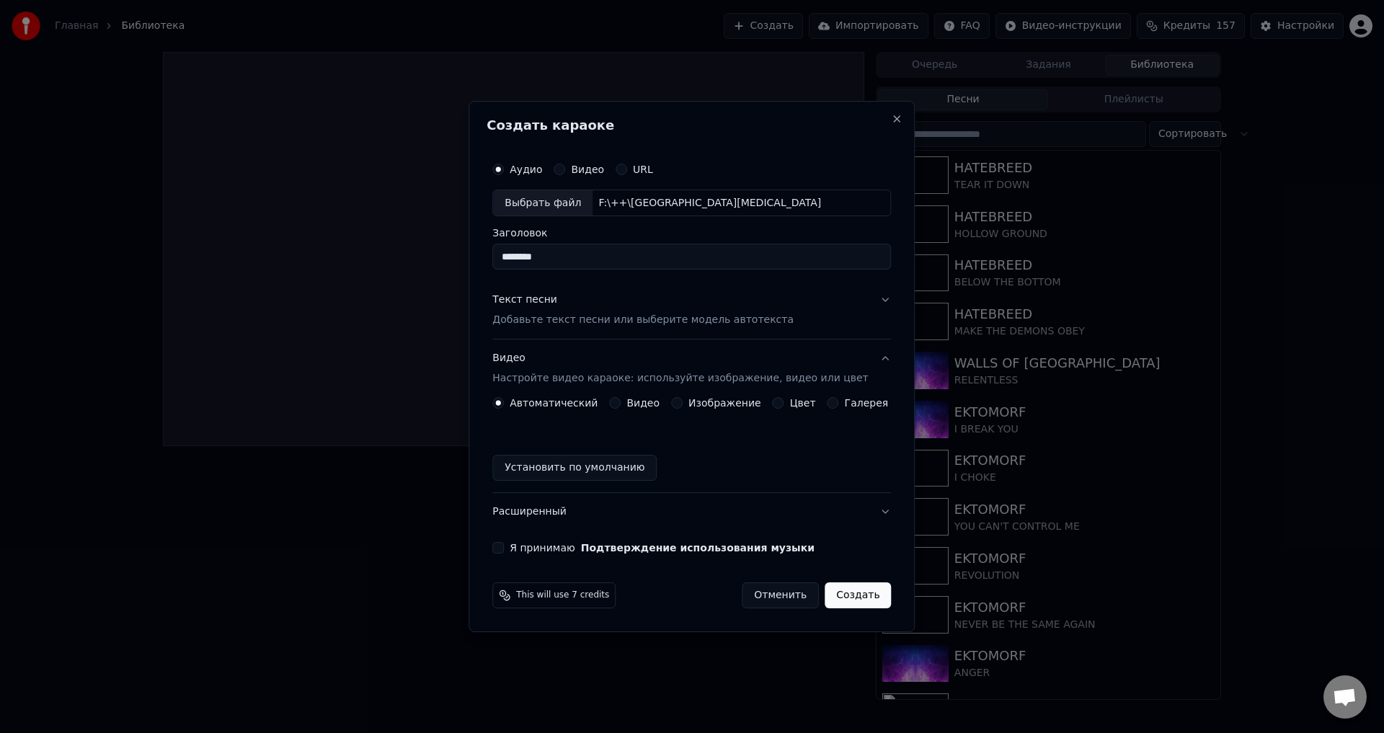
click at [683, 406] on button "Изображение" at bounding box center [677, 403] width 12 height 12
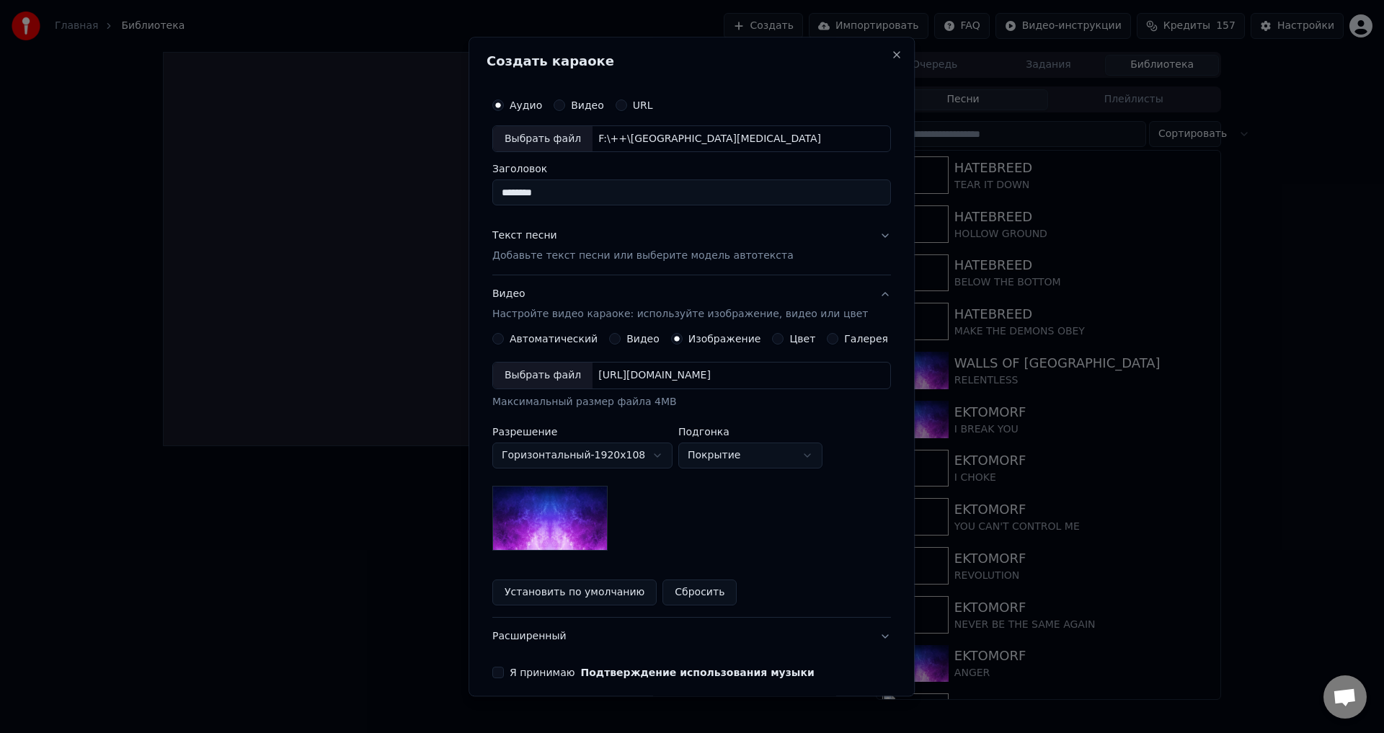
click at [554, 376] on div "Выбрать файл" at bounding box center [542, 376] width 99 height 26
click at [572, 269] on button "Текст песни Добавьте текст песни или выберите модель автотекста" at bounding box center [691, 247] width 399 height 58
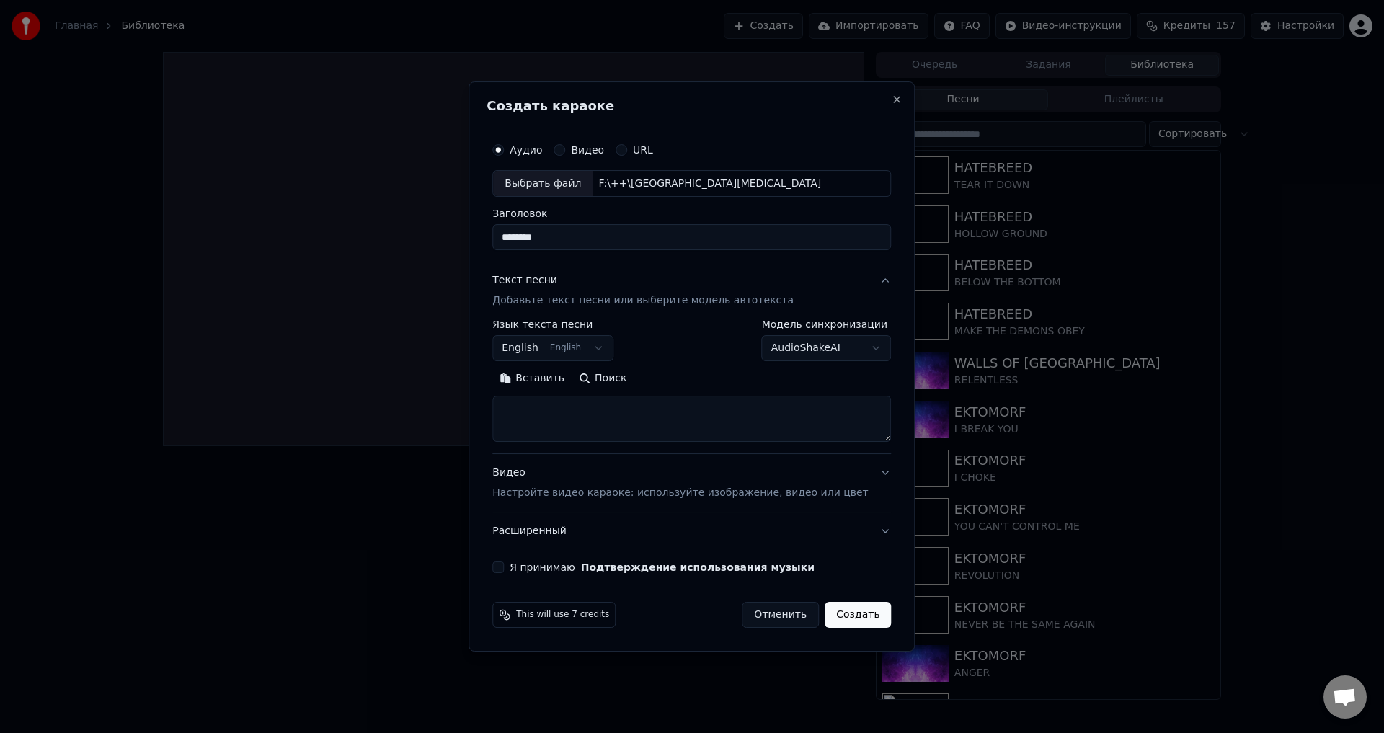
click at [536, 495] on p "Настройте видео караоке: используйте изображение, видео или цвет" at bounding box center [680, 493] width 376 height 14
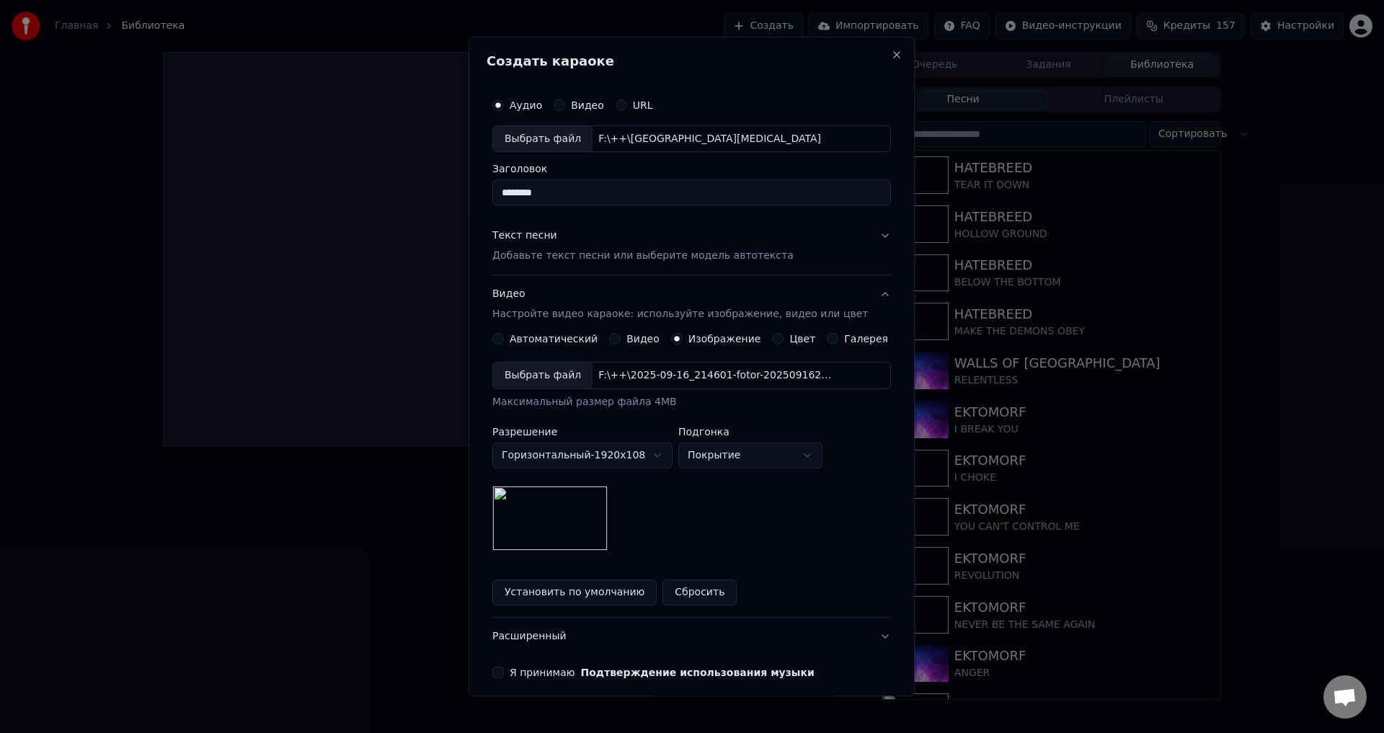
click at [576, 508] on img at bounding box center [549, 519] width 115 height 65
click at [544, 372] on div "Выбрать файл" at bounding box center [542, 376] width 99 height 26
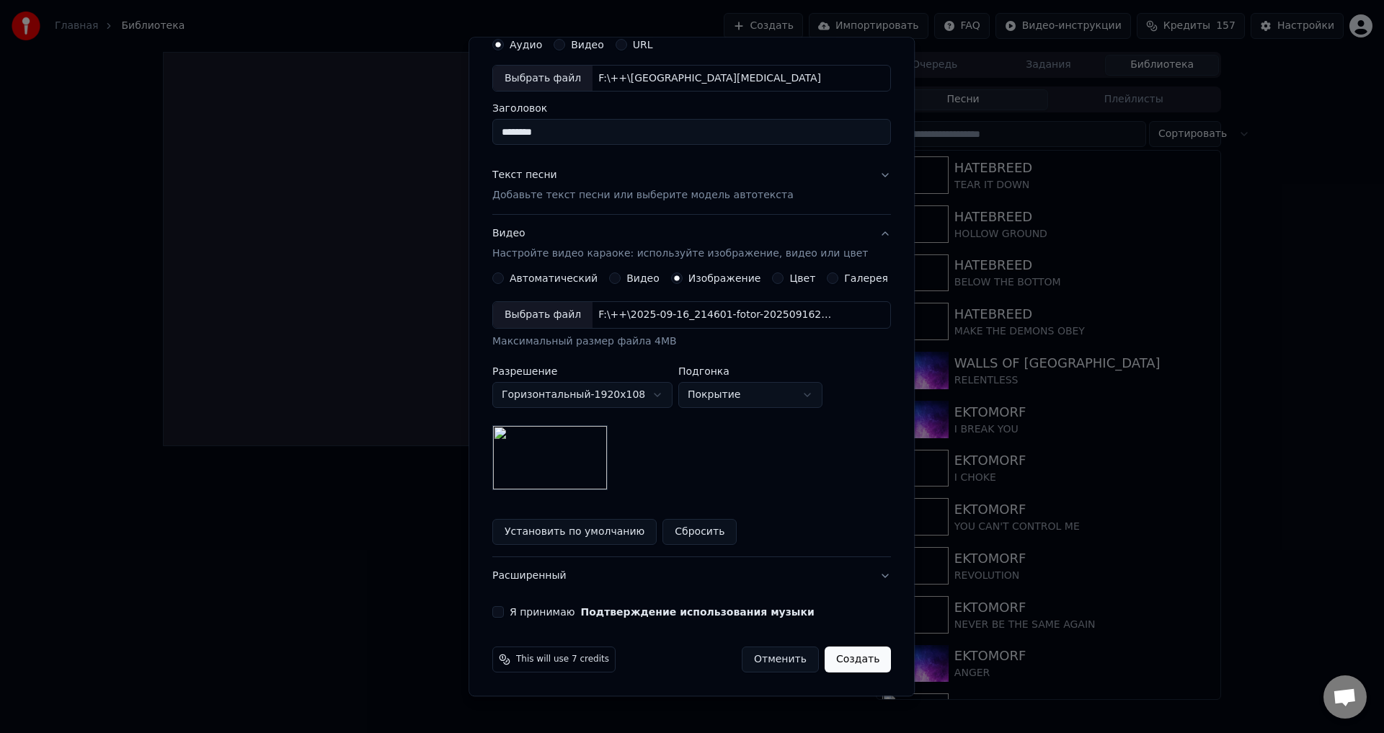
click at [561, 194] on p "Добавьте текст песни или выберите модель автотекста" at bounding box center [642, 196] width 301 height 14
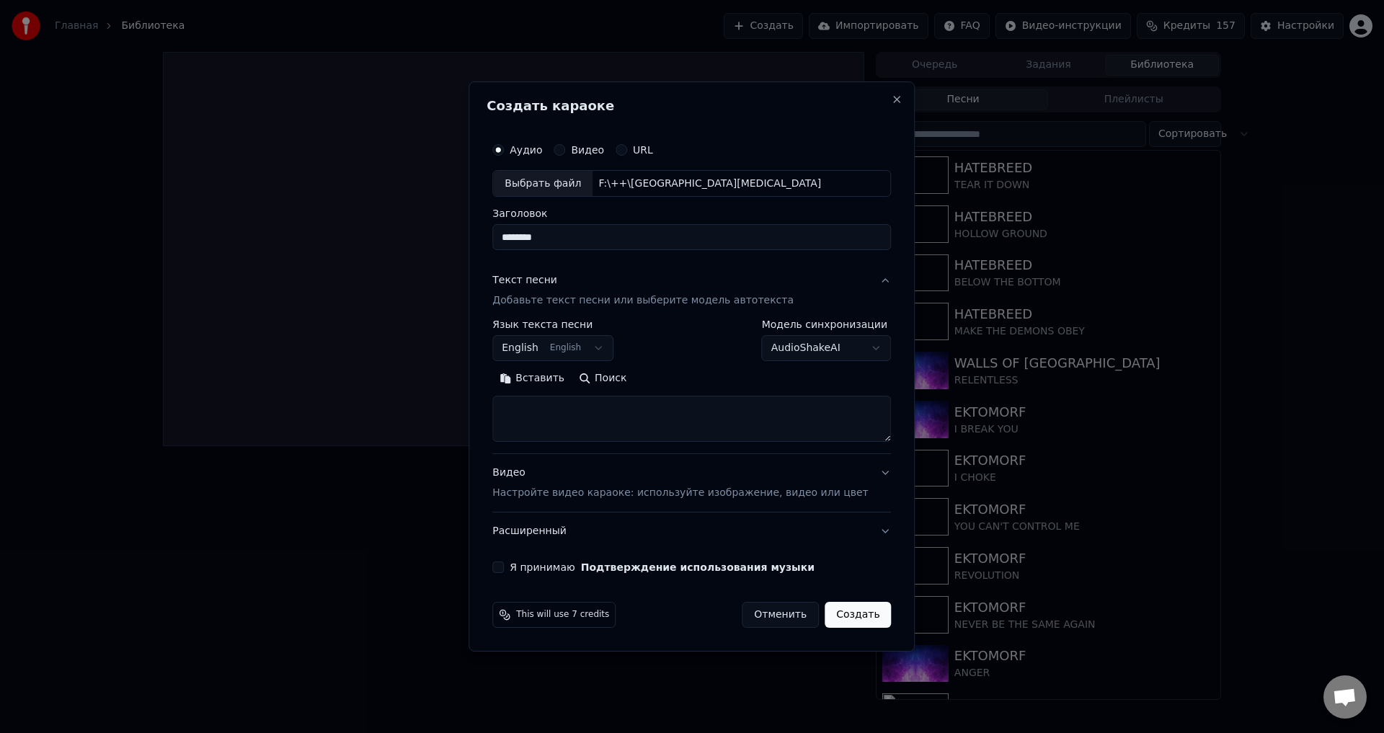
click at [659, 411] on textarea at bounding box center [691, 419] width 399 height 46
paste textarea "**********"
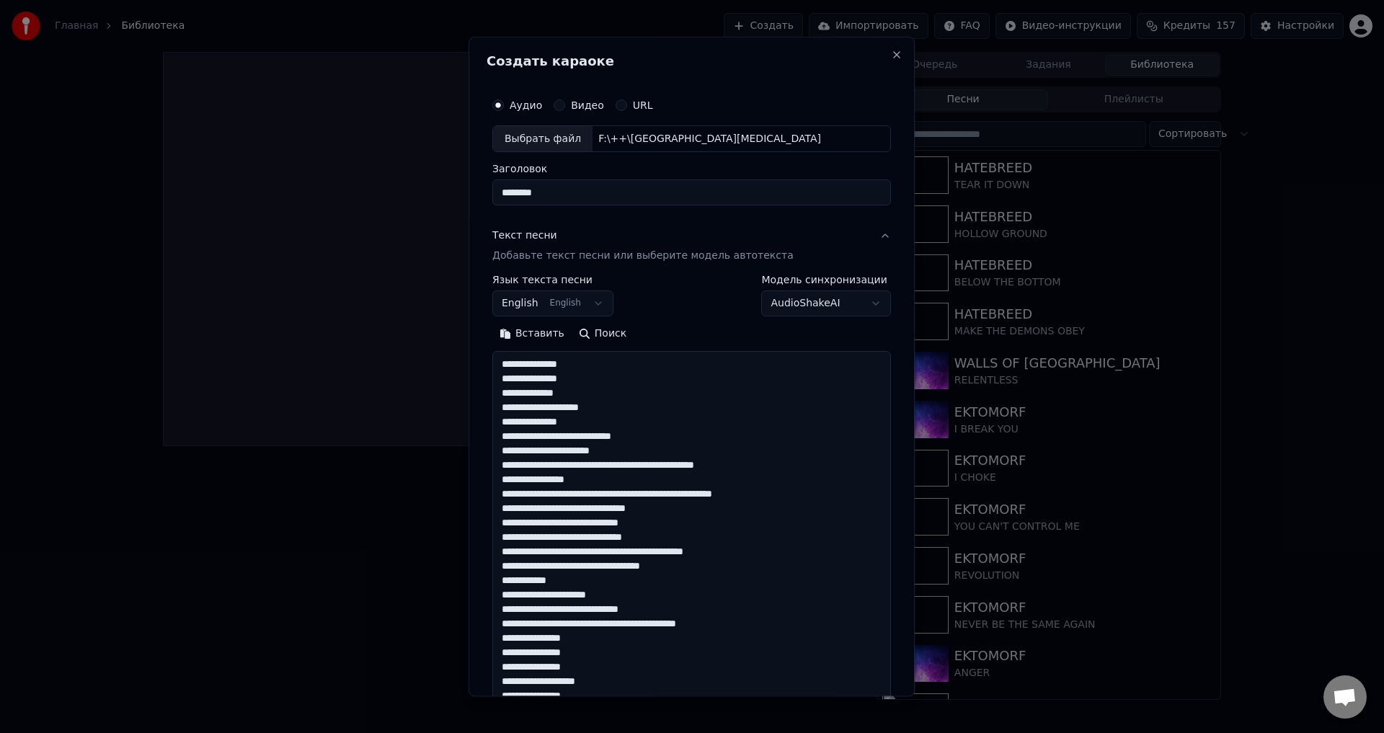
scroll to position [710, 0]
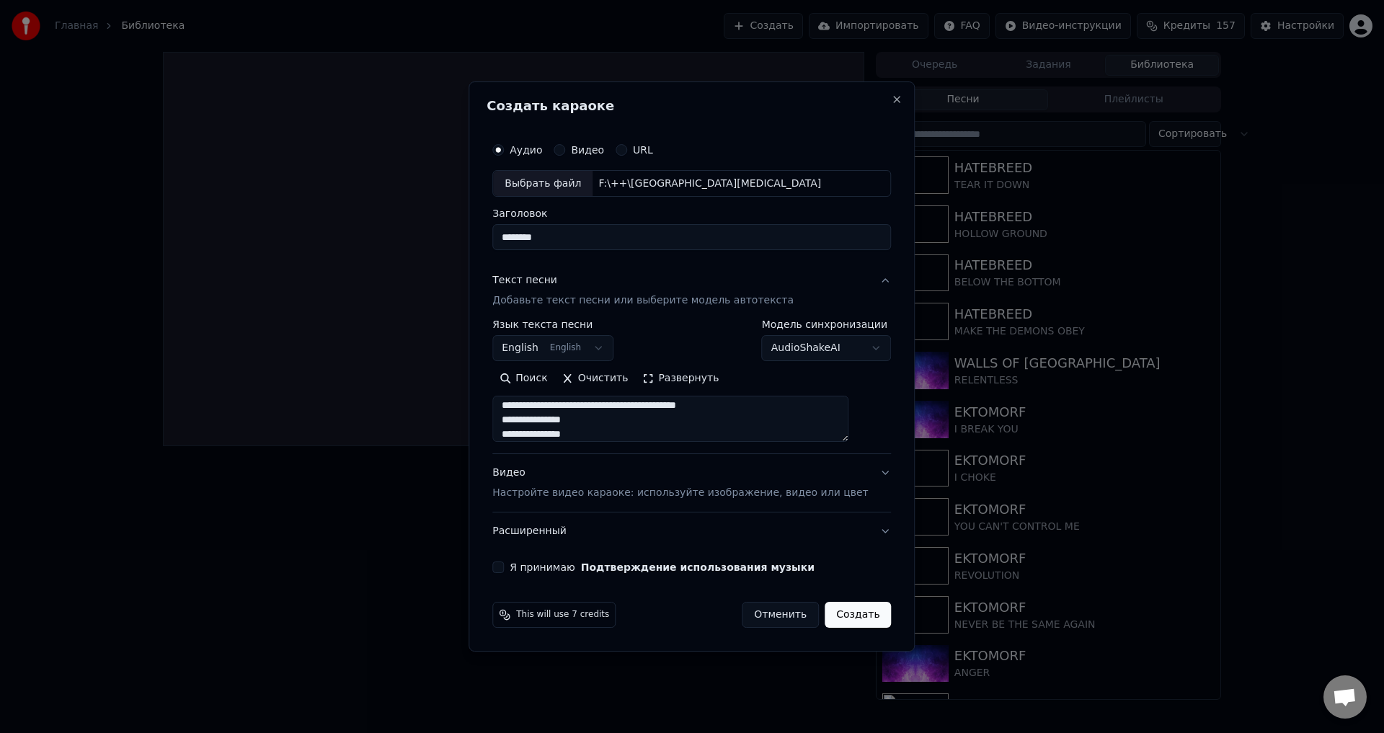
type textarea "**********"
click at [504, 566] on button "Я принимаю Подтверждение использования музыки" at bounding box center [498, 567] width 12 height 12
click at [825, 614] on button "Создать" at bounding box center [858, 615] width 66 height 26
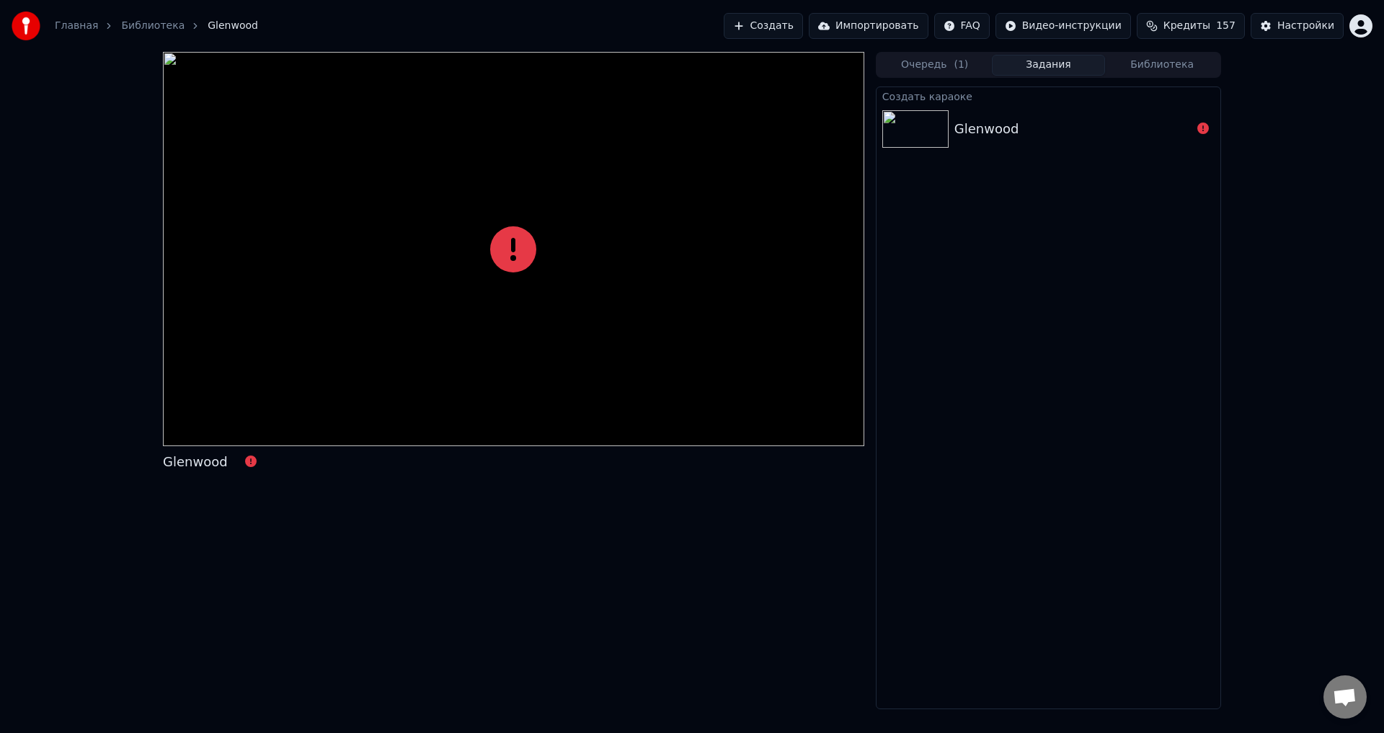
click at [724, 556] on div "Glenwood" at bounding box center [513, 380] width 701 height 657
click at [939, 74] on button "Очередь ( 1 )" at bounding box center [935, 65] width 114 height 21
click at [1062, 68] on button "Задания" at bounding box center [1049, 65] width 114 height 21
click at [1142, 66] on button "Библиотека" at bounding box center [1162, 65] width 114 height 21
